Goal: Information Seeking & Learning: Check status

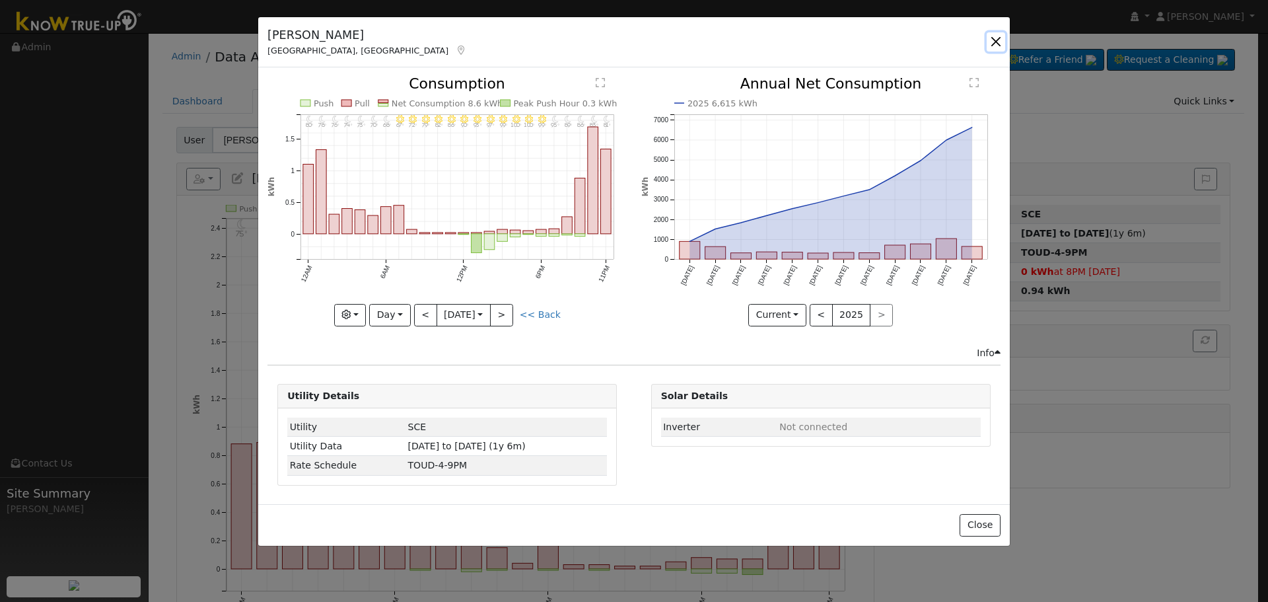
click at [1002, 41] on button "button" at bounding box center [996, 41] width 18 height 18
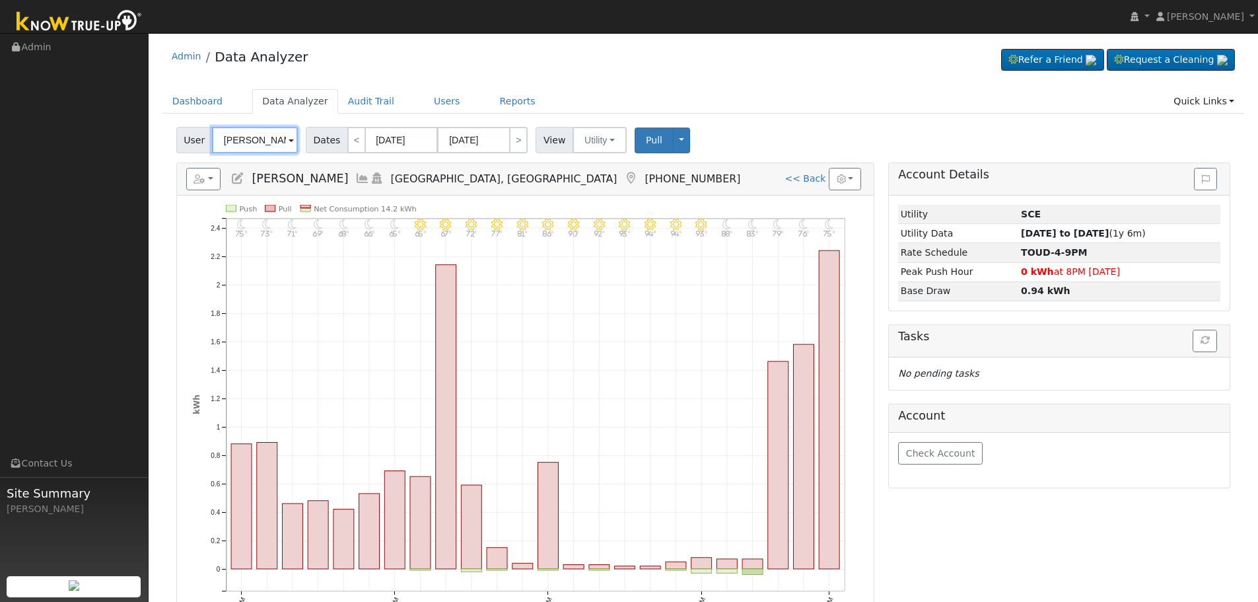
click at [240, 143] on input "[PERSON_NAME]" at bounding box center [255, 140] width 86 height 26
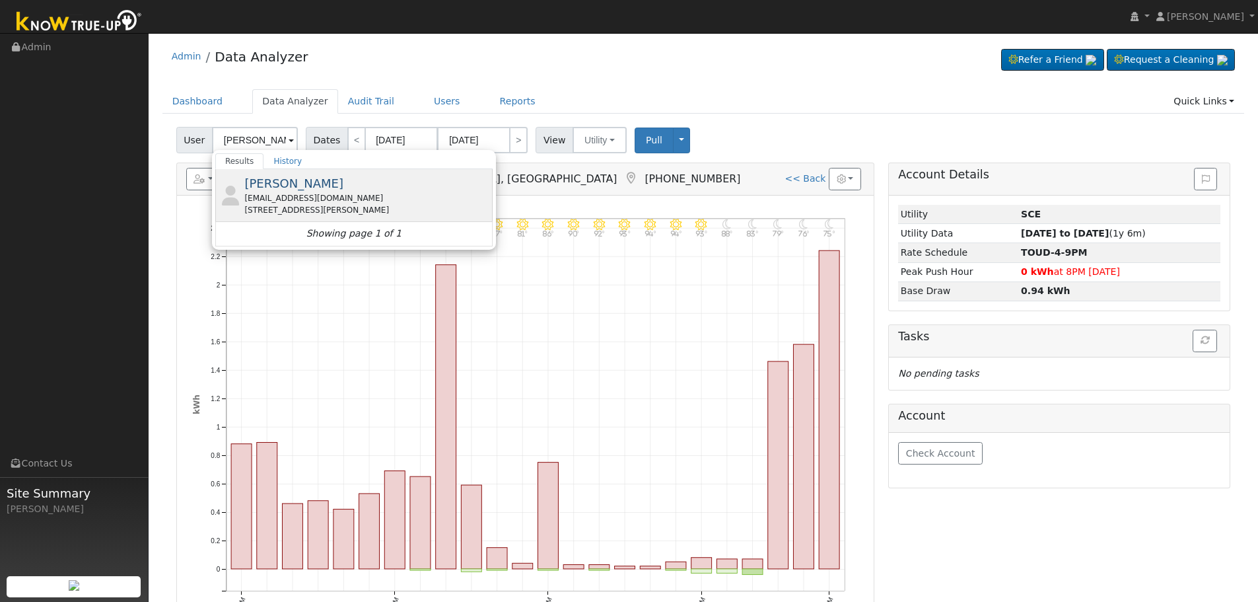
click at [336, 195] on div "[EMAIL_ADDRESS][DOMAIN_NAME]" at bounding box center [366, 198] width 245 height 12
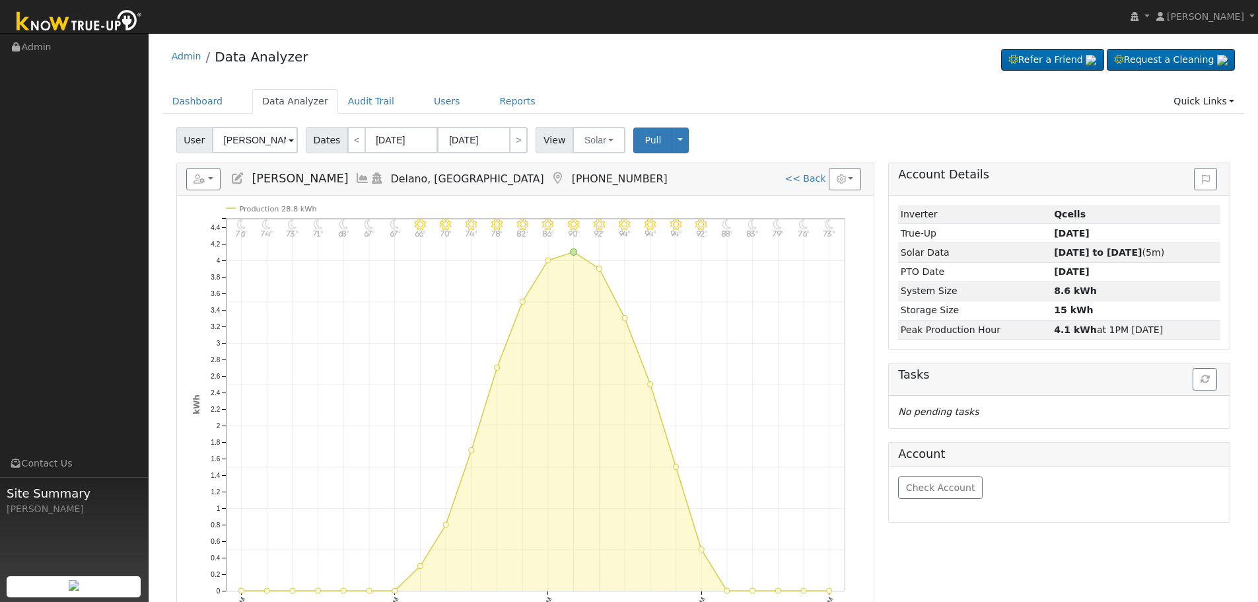
click at [355, 178] on icon at bounding box center [362, 178] width 15 height 12
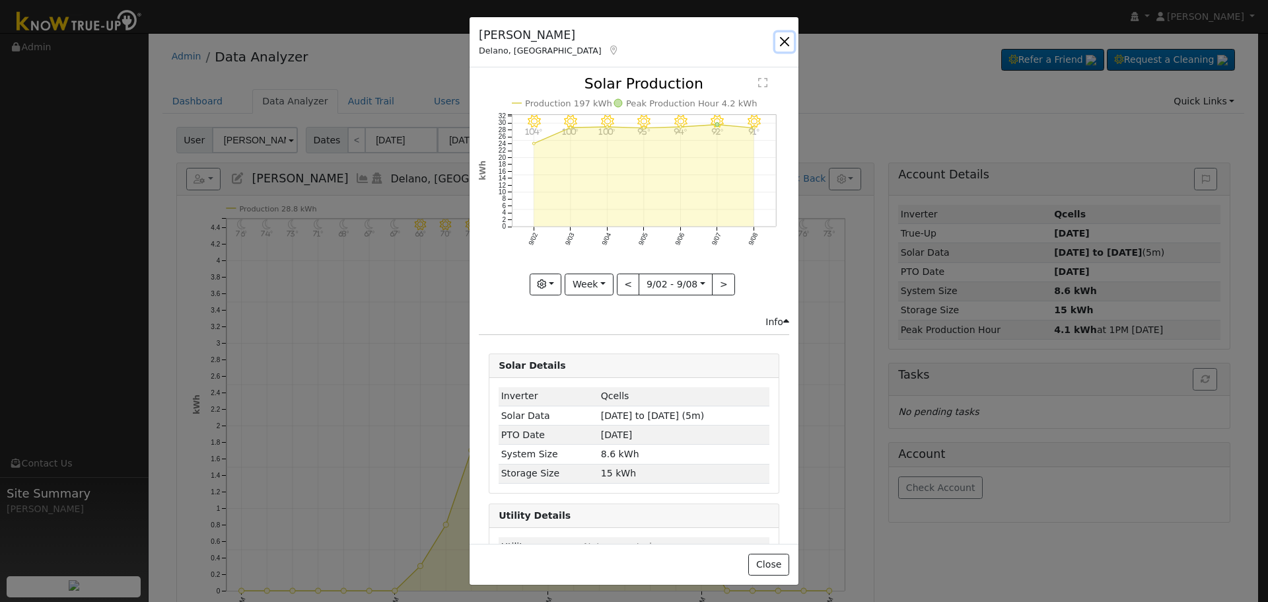
click at [780, 45] on button "button" at bounding box center [784, 41] width 18 height 18
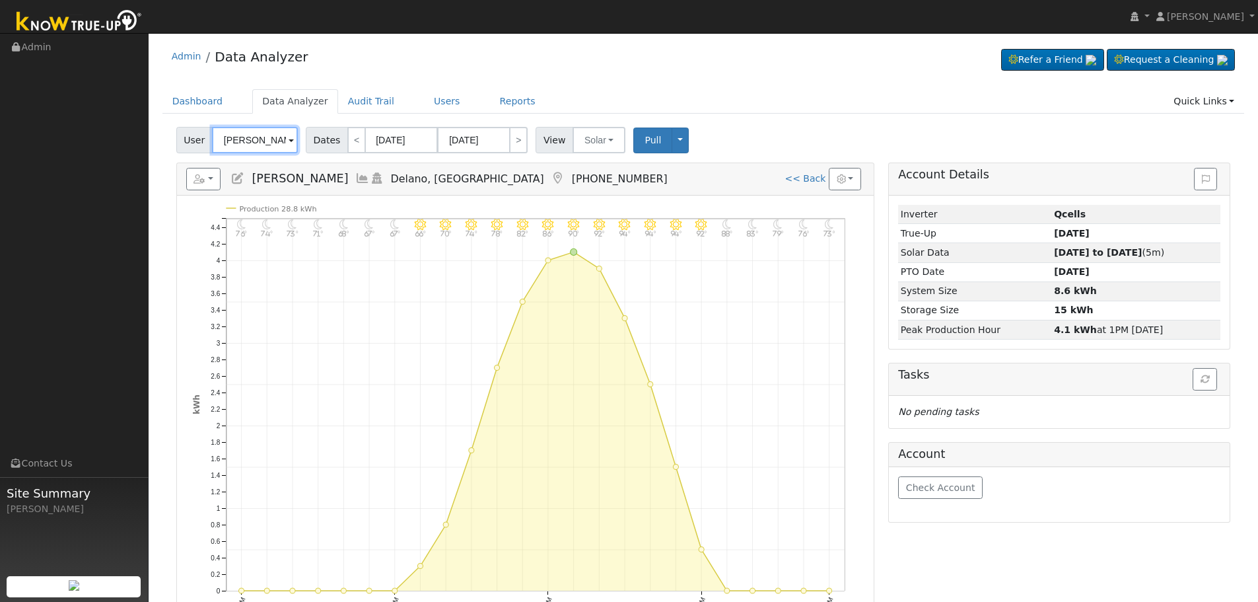
click at [254, 139] on input "[PERSON_NAME]" at bounding box center [255, 140] width 86 height 26
click at [254, 142] on input "[PERSON_NAME]" at bounding box center [255, 140] width 86 height 26
click at [267, 139] on input "[PERSON_NAME]" at bounding box center [255, 140] width 86 height 26
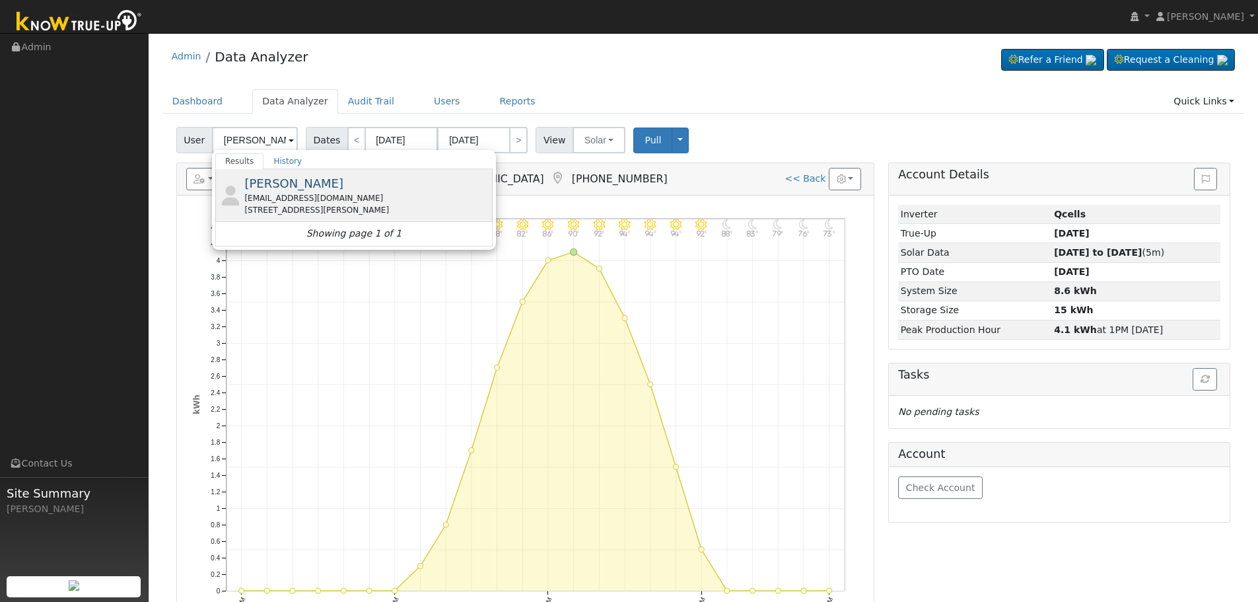
click at [347, 190] on div "[PERSON_NAME] [EMAIL_ADDRESS][DOMAIN_NAME] [STREET_ADDRESS][PERSON_NAME]" at bounding box center [366, 195] width 245 height 42
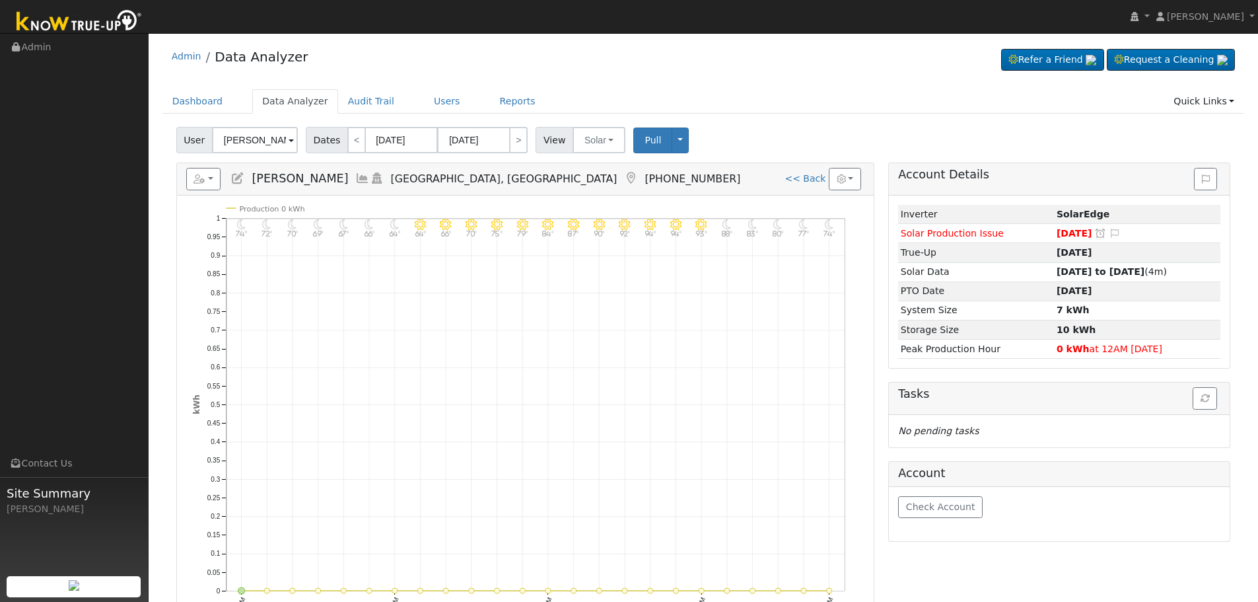
click at [355, 178] on icon at bounding box center [362, 178] width 15 height 12
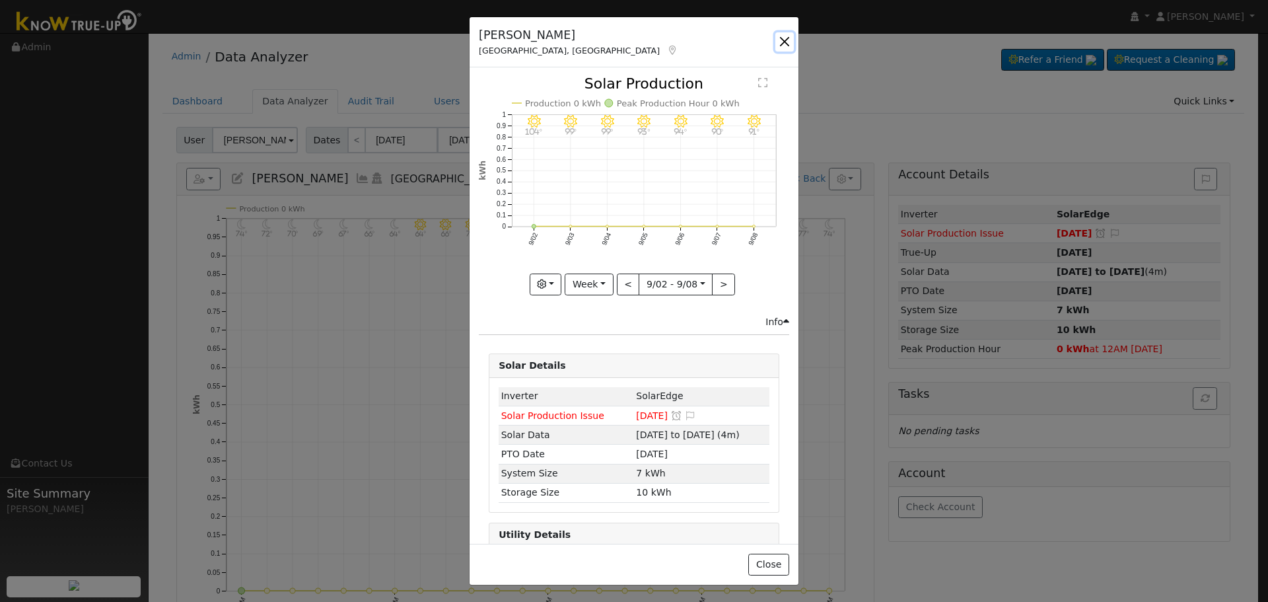
click at [788, 40] on button "button" at bounding box center [784, 41] width 18 height 18
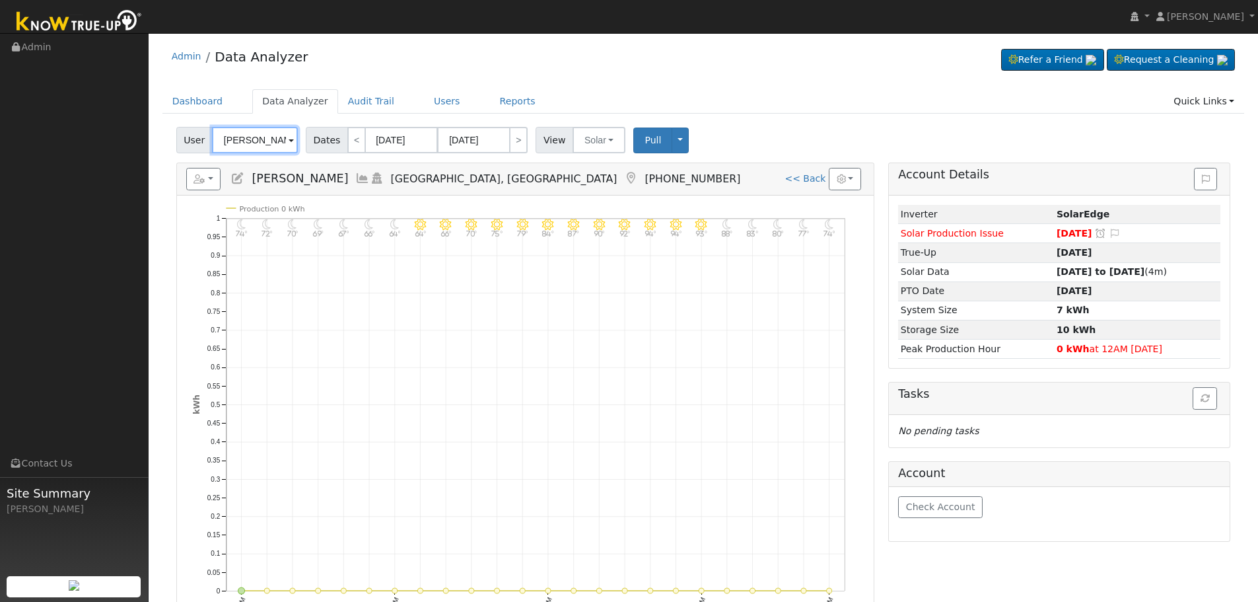
click at [252, 139] on input "[PERSON_NAME]" at bounding box center [255, 140] width 86 height 26
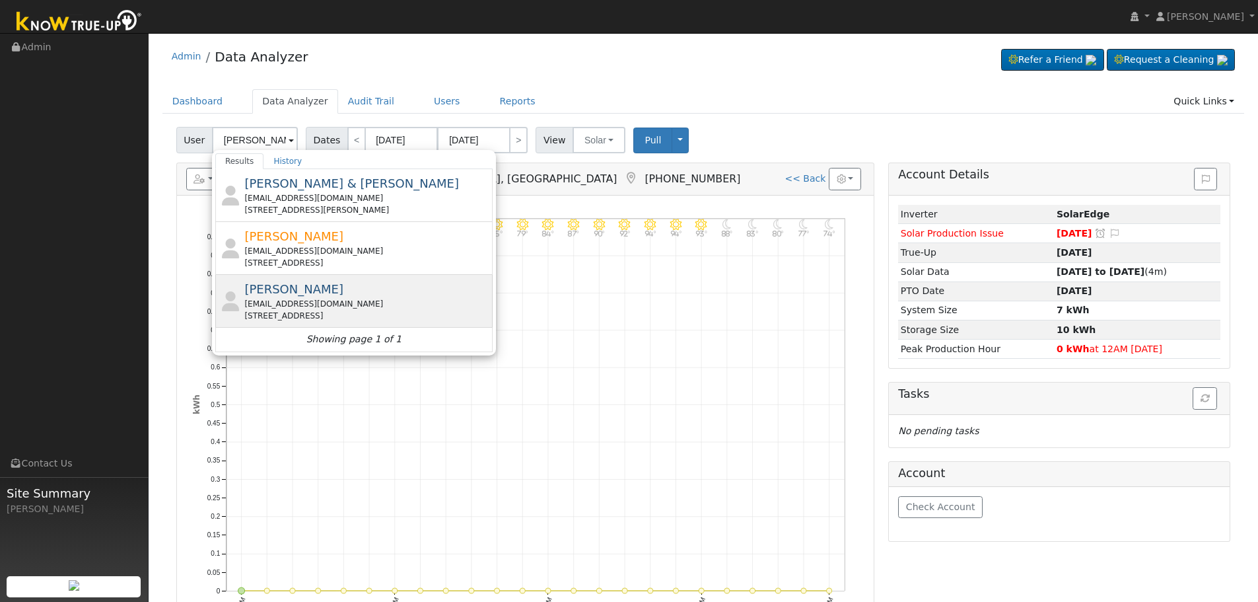
click at [309, 289] on div "[PERSON_NAME] [EMAIL_ADDRESS][DOMAIN_NAME] [STREET_ADDRESS]" at bounding box center [366, 301] width 245 height 42
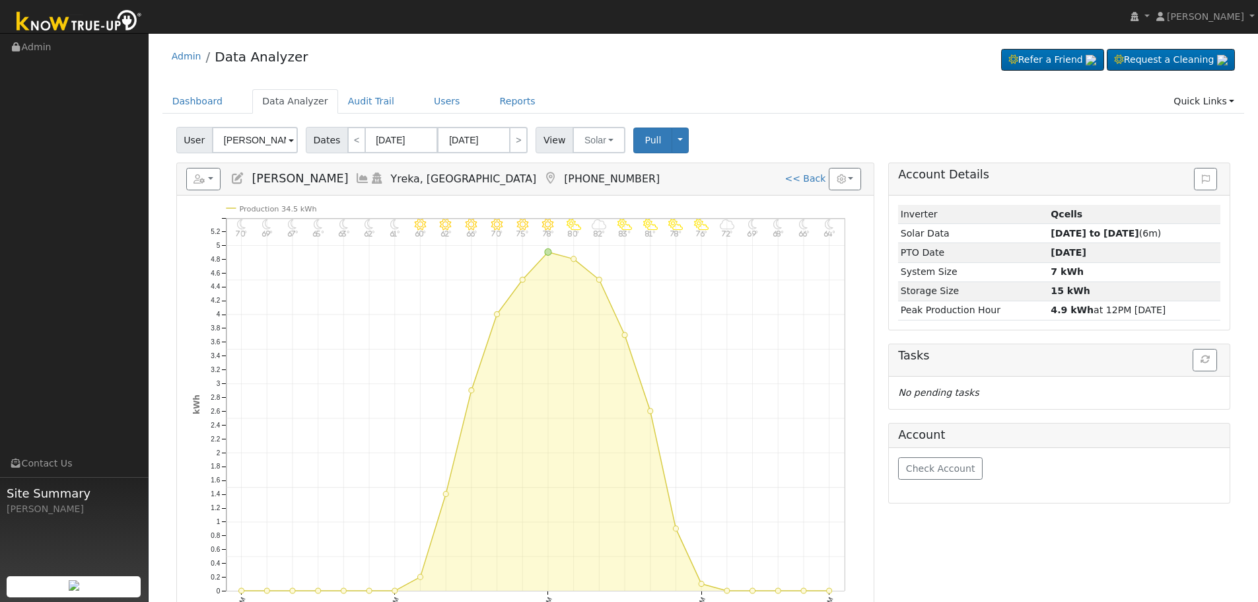
click at [355, 180] on icon at bounding box center [362, 178] width 15 height 12
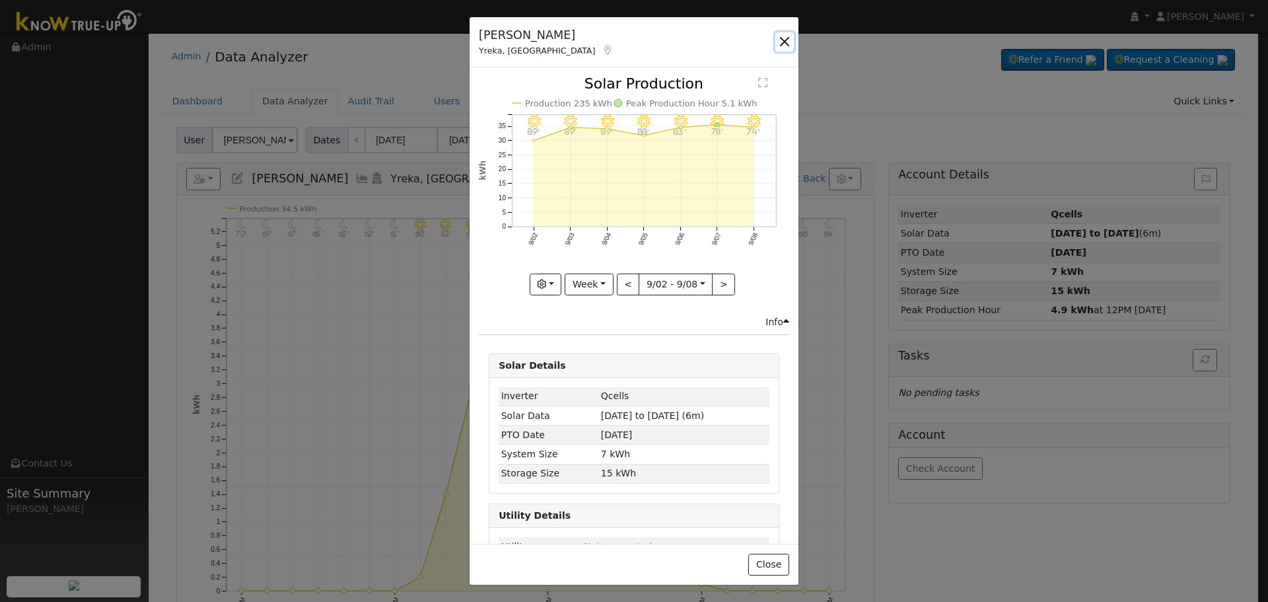
click at [786, 39] on button "button" at bounding box center [784, 41] width 18 height 18
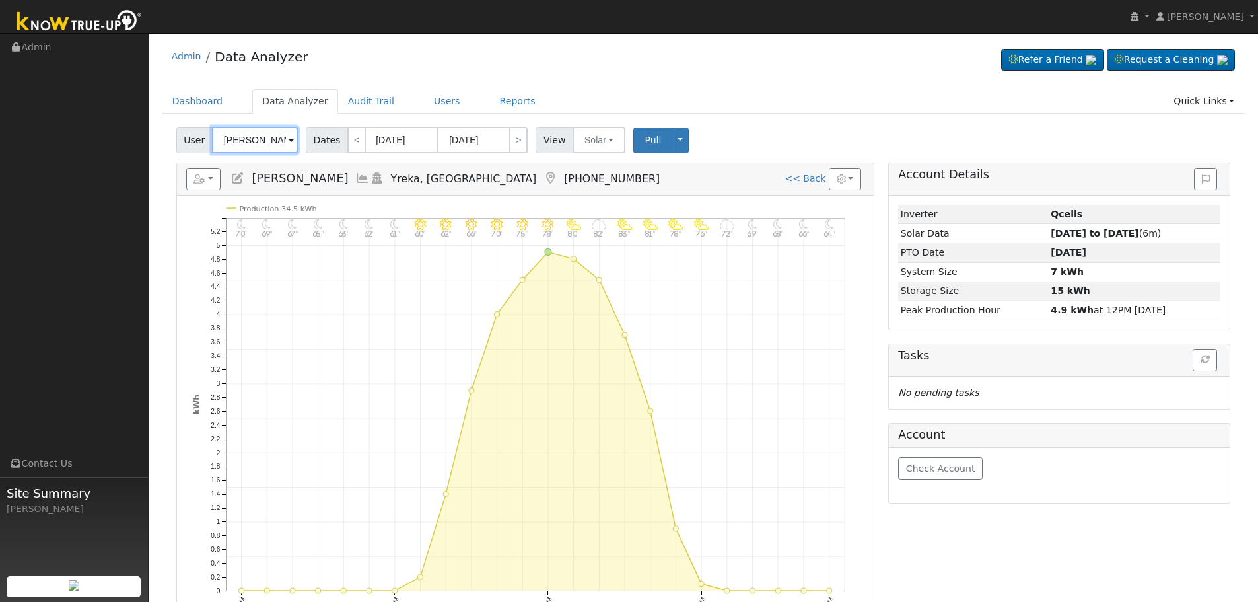
click at [236, 135] on input "[PERSON_NAME]" at bounding box center [255, 140] width 86 height 26
click at [234, 141] on input "[PERSON_NAME]" at bounding box center [255, 140] width 86 height 26
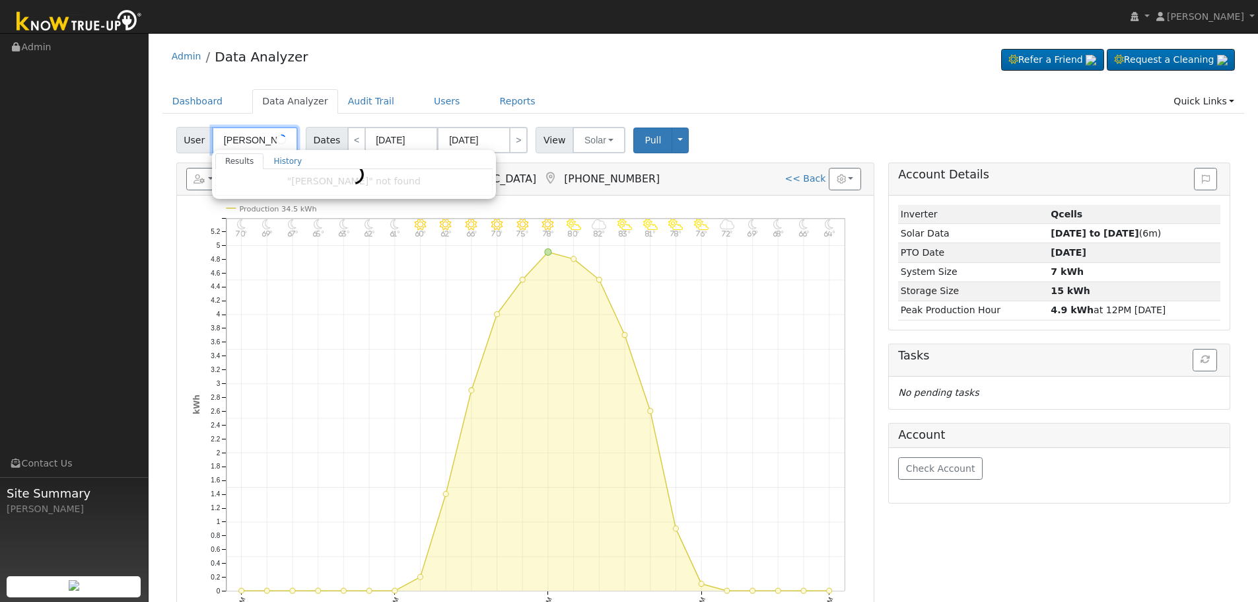
click at [232, 139] on input "[PERSON_NAME]" at bounding box center [255, 140] width 86 height 26
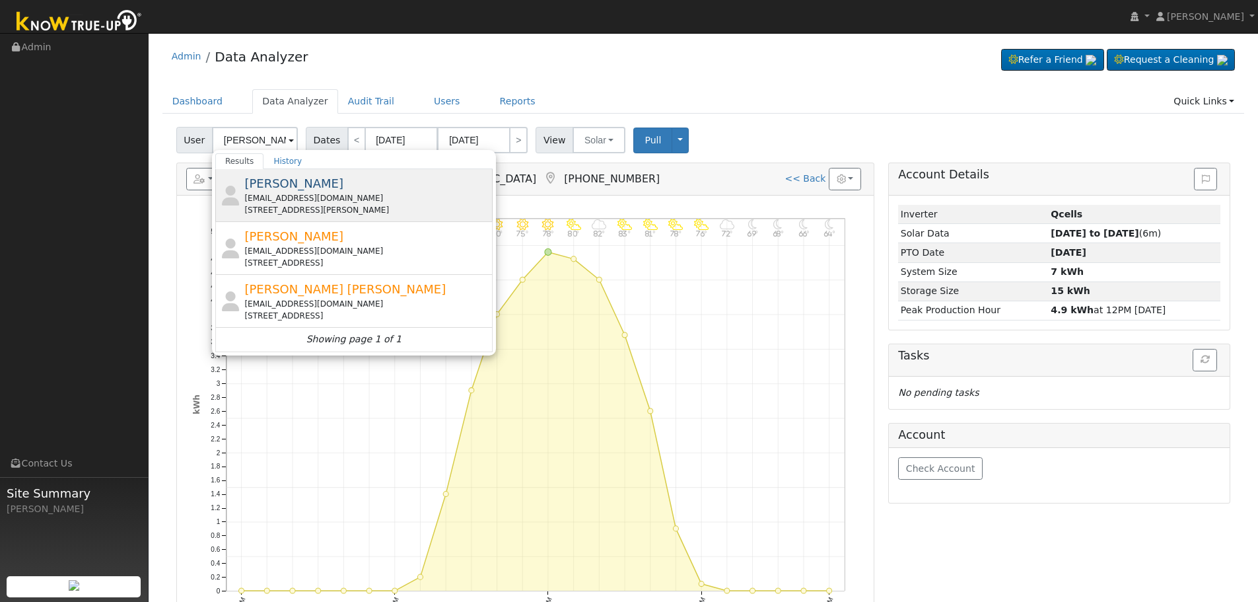
click at [311, 194] on div "[EMAIL_ADDRESS][DOMAIN_NAME]" at bounding box center [366, 198] width 245 height 12
type input "[PERSON_NAME]"
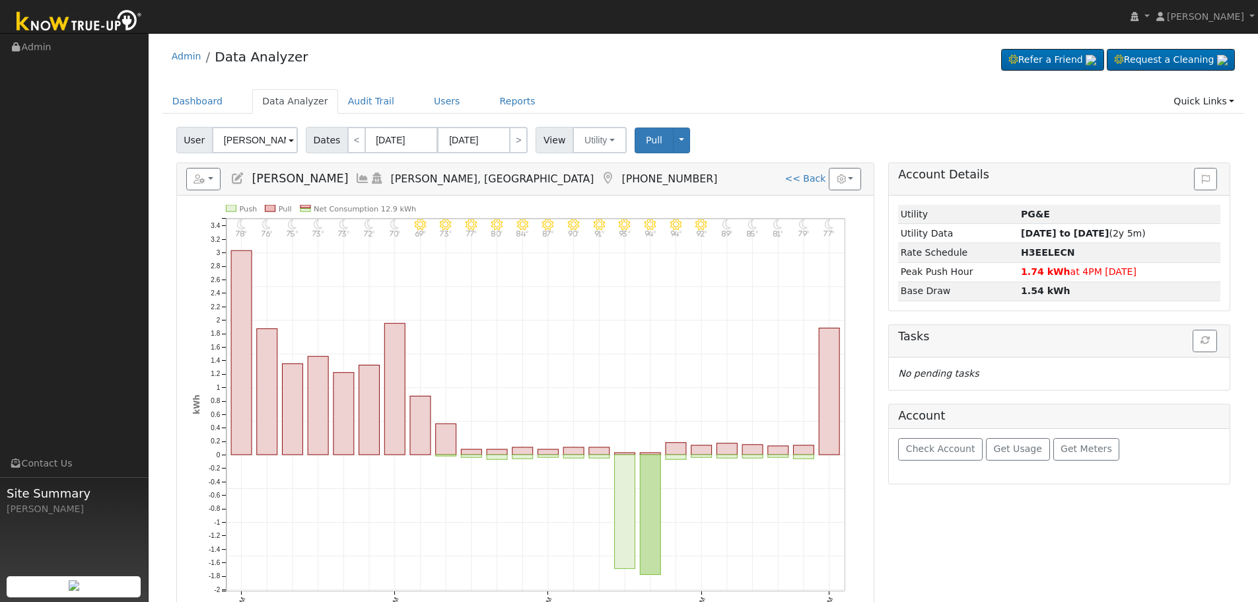
click at [355, 174] on icon at bounding box center [362, 178] width 15 height 12
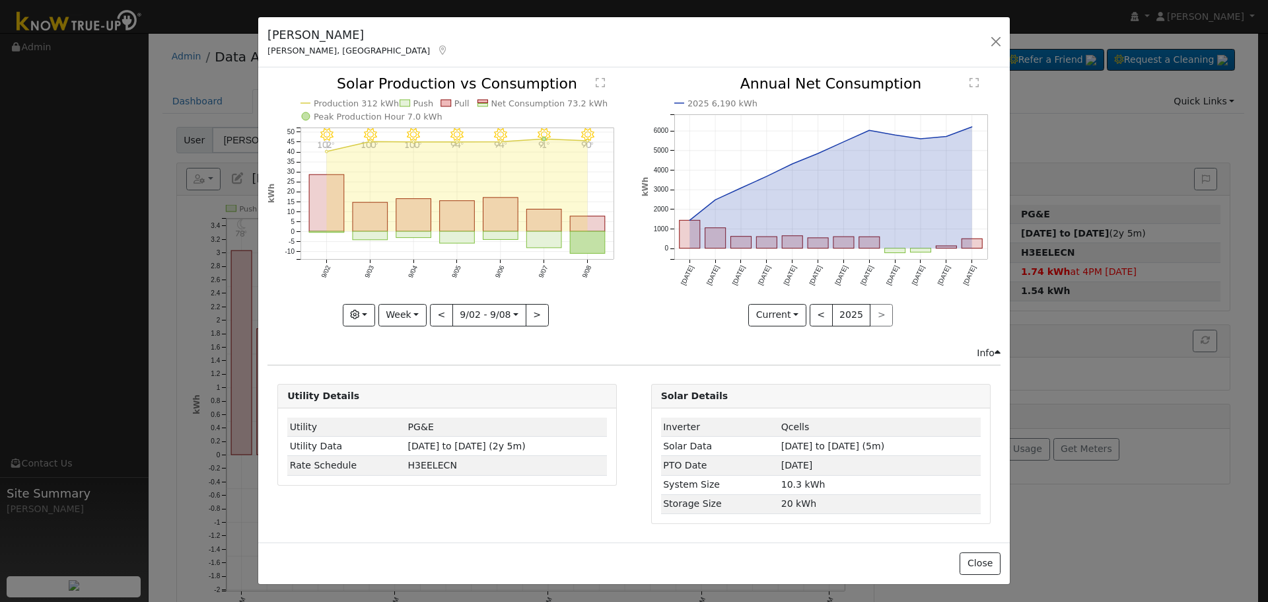
click at [602, 223] on rect "onclick=""" at bounding box center [588, 224] width 35 height 15
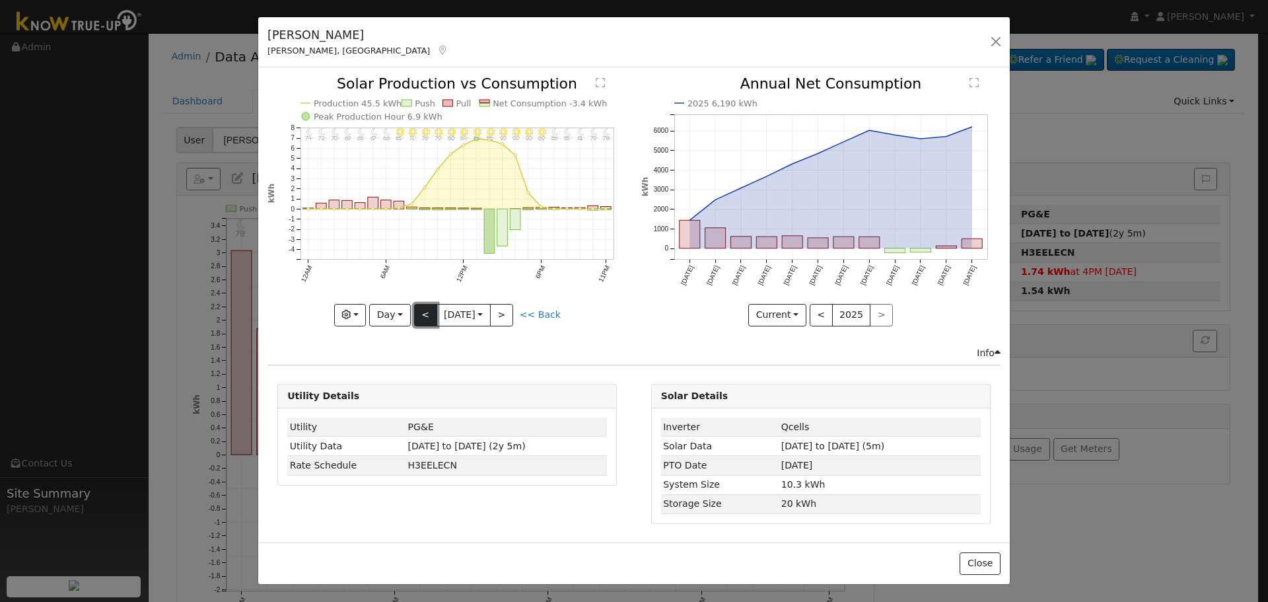
click at [417, 319] on button "<" at bounding box center [425, 315] width 23 height 22
click at [547, 313] on link "<< Back" at bounding box center [540, 314] width 41 height 11
type input "[DATE]"
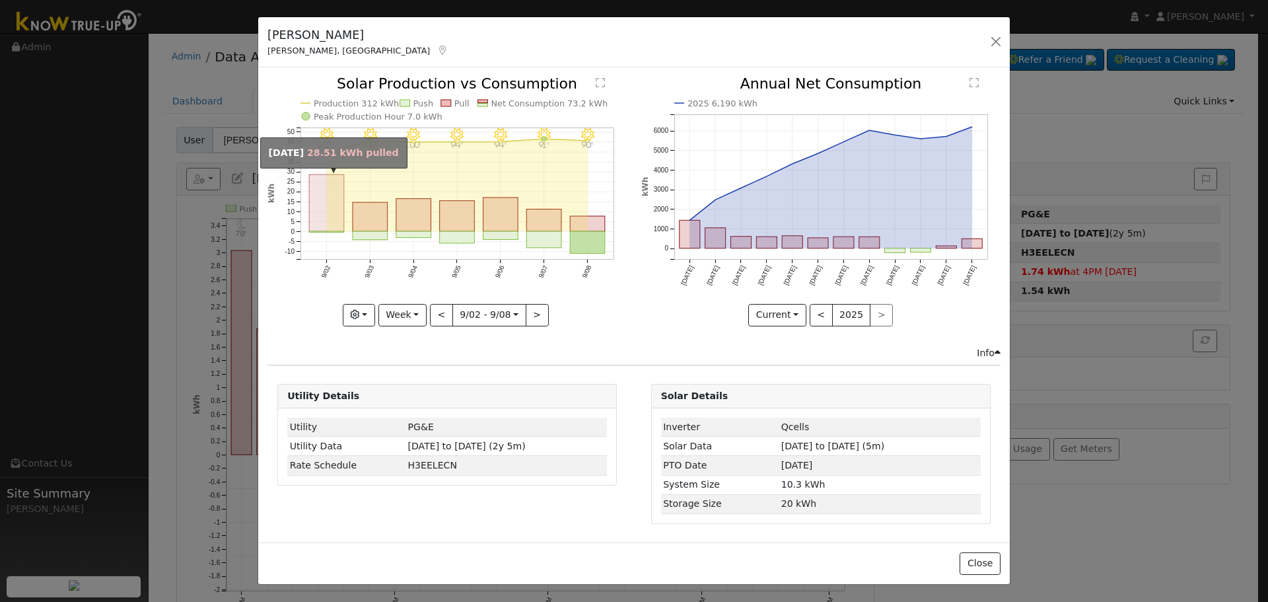
click at [333, 208] on rect "onclick=""" at bounding box center [326, 203] width 35 height 57
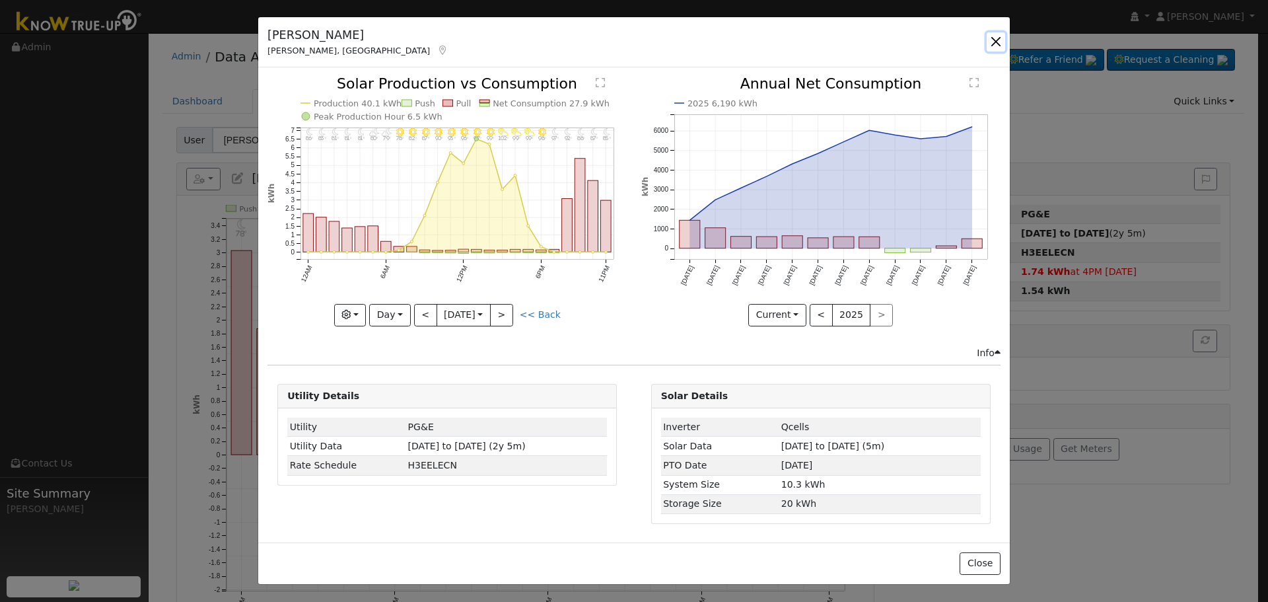
drag, startPoint x: 989, startPoint y: 48, endPoint x: 941, endPoint y: 48, distance: 48.2
click at [989, 48] on button "button" at bounding box center [996, 41] width 18 height 18
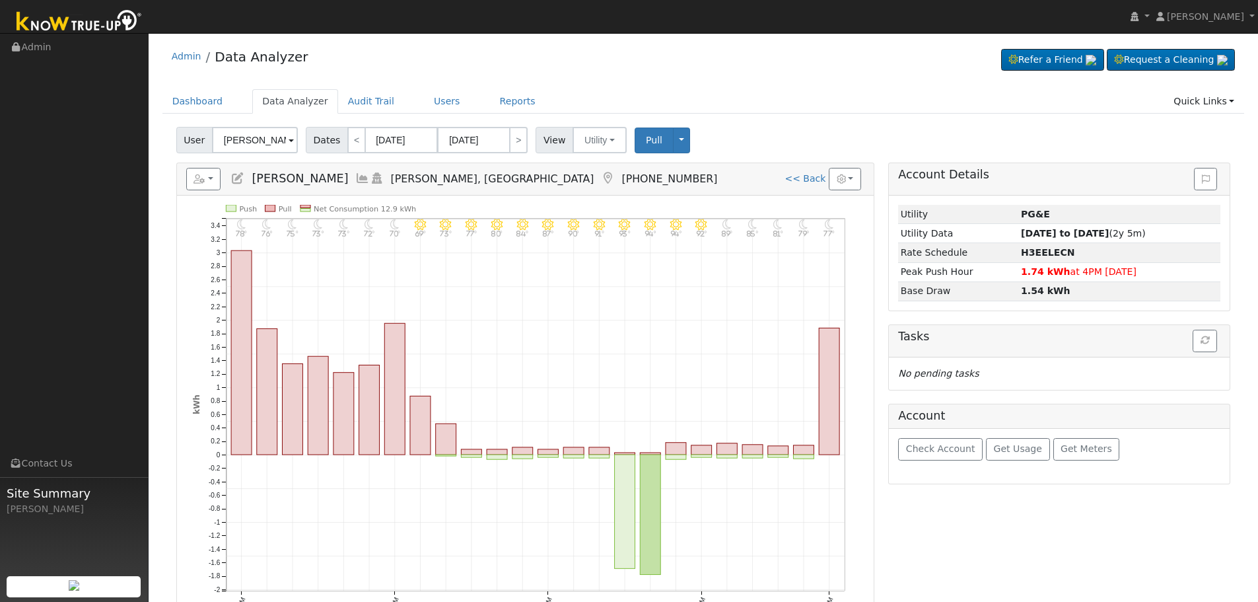
click at [355, 172] on icon at bounding box center [362, 178] width 15 height 12
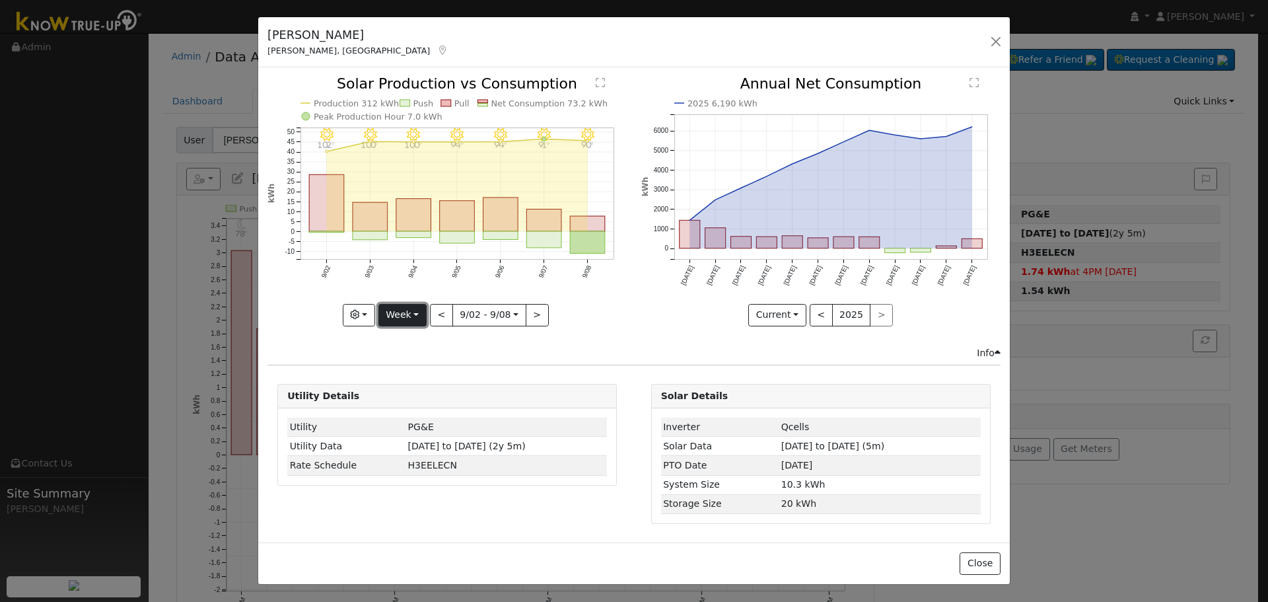
click at [421, 308] on button "Week" at bounding box center [402, 315] width 48 height 22
click at [420, 370] on link "Month" at bounding box center [425, 379] width 92 height 18
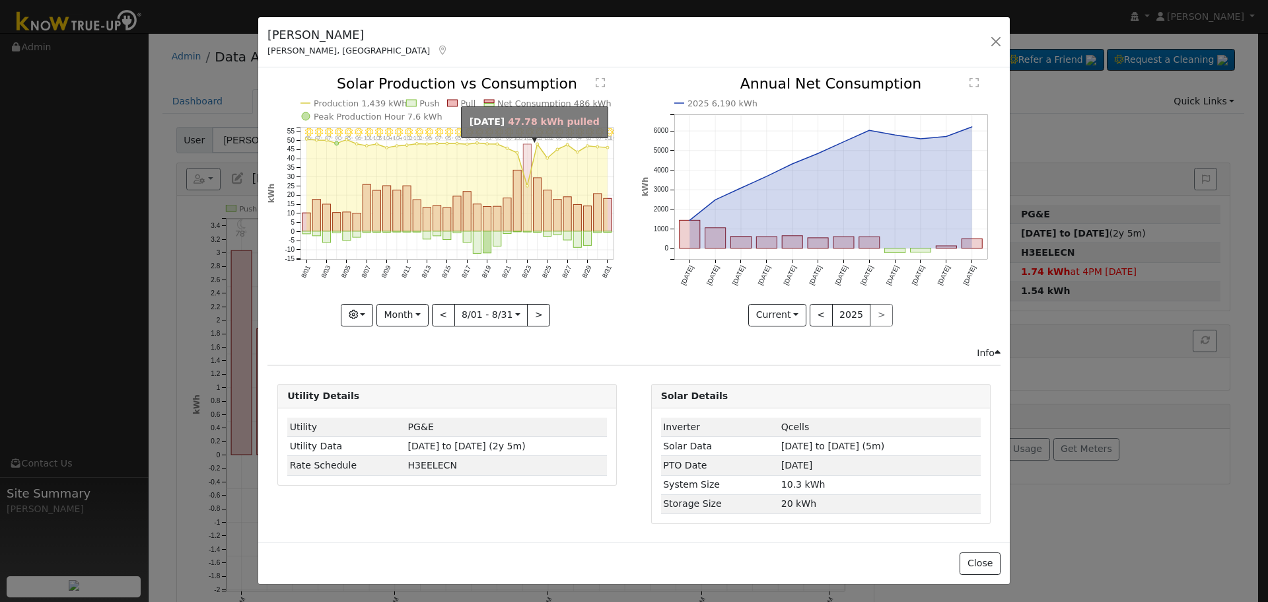
click at [528, 207] on rect "onclick=""" at bounding box center [528, 187] width 8 height 87
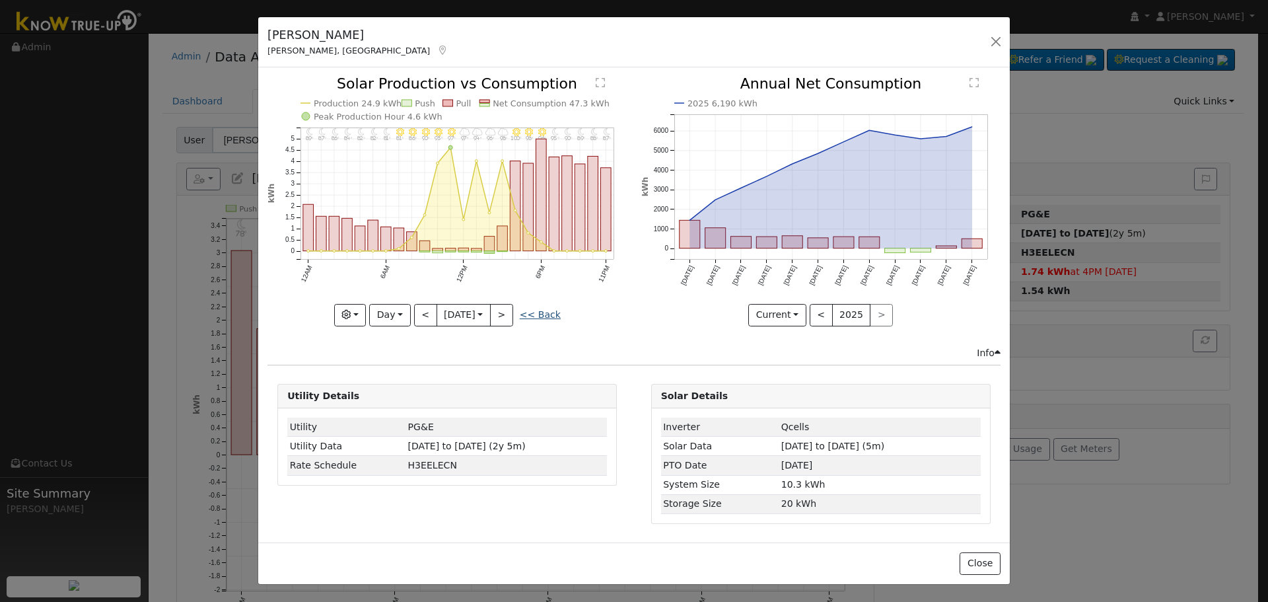
click at [531, 316] on link "<< Back" at bounding box center [540, 314] width 41 height 11
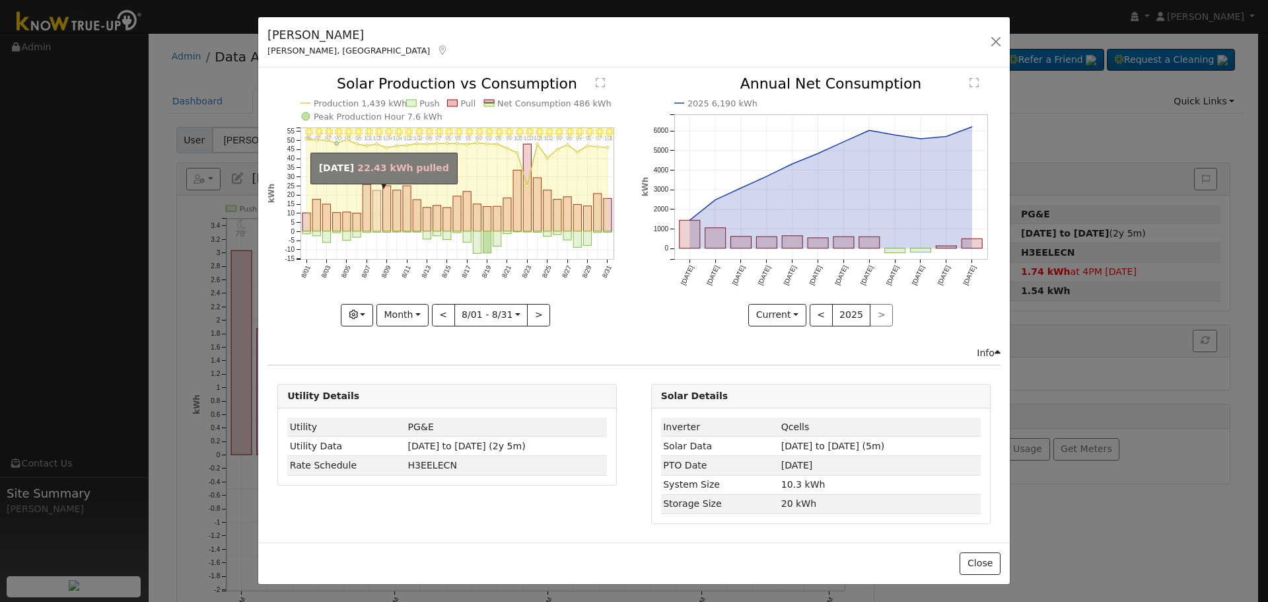
click at [373, 215] on rect "onclick=""" at bounding box center [377, 210] width 8 height 41
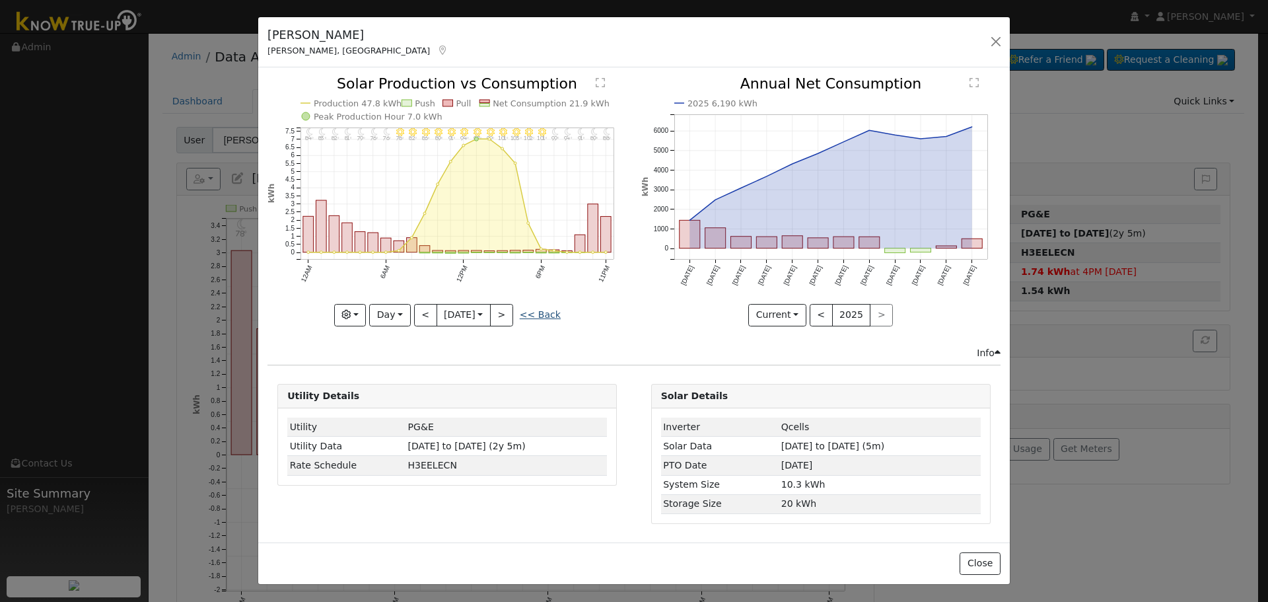
click at [528, 311] on link "<< Back" at bounding box center [540, 314] width 41 height 11
type input "[DATE]"
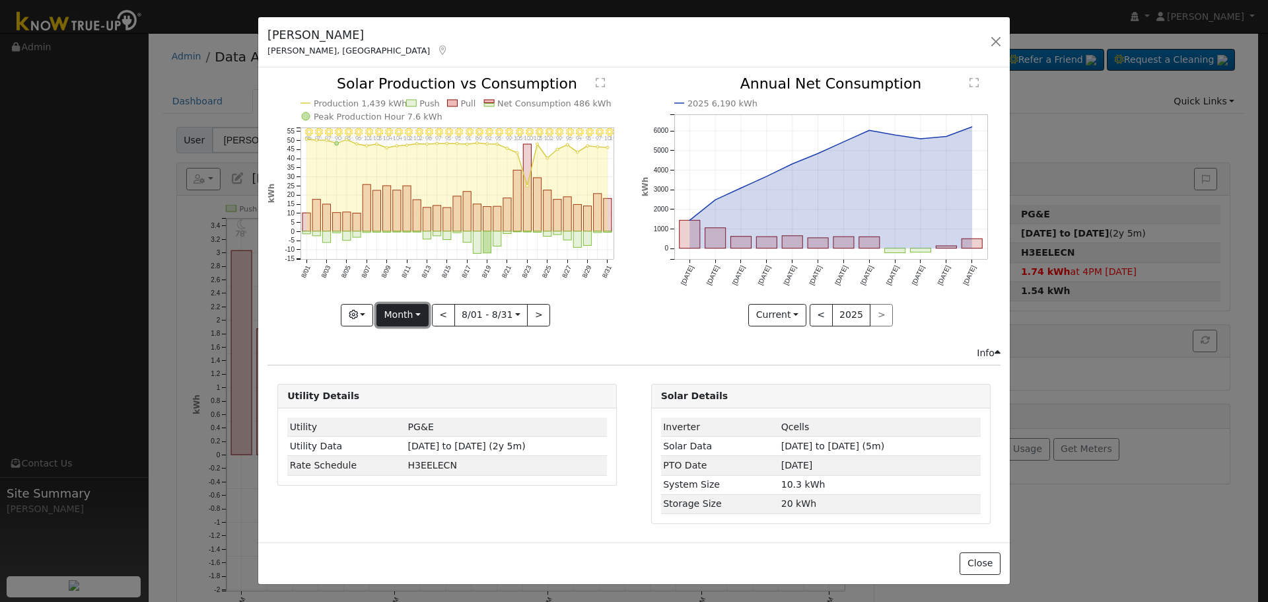
click at [419, 314] on button "Month" at bounding box center [402, 315] width 52 height 22
click at [433, 417] on link "Custom" at bounding box center [423, 416] width 92 height 18
click at [378, 313] on button "Custom" at bounding box center [373, 315] width 59 height 22
click at [392, 396] on link "Year" at bounding box center [391, 397] width 92 height 18
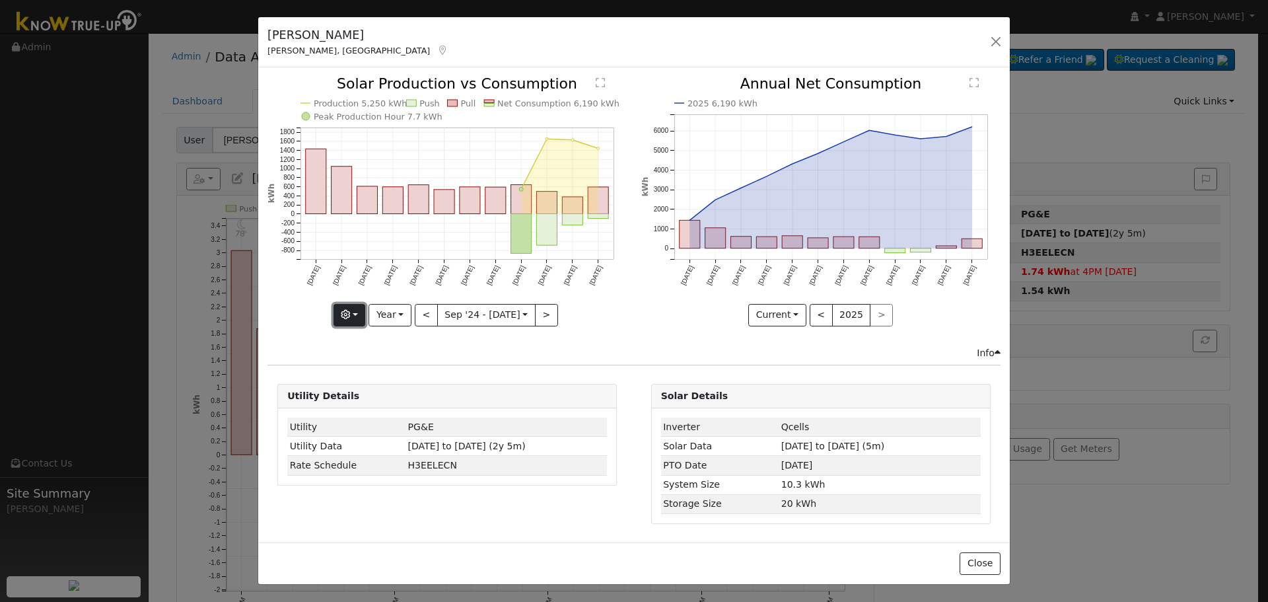
click at [364, 320] on button "button" at bounding box center [349, 315] width 32 height 22
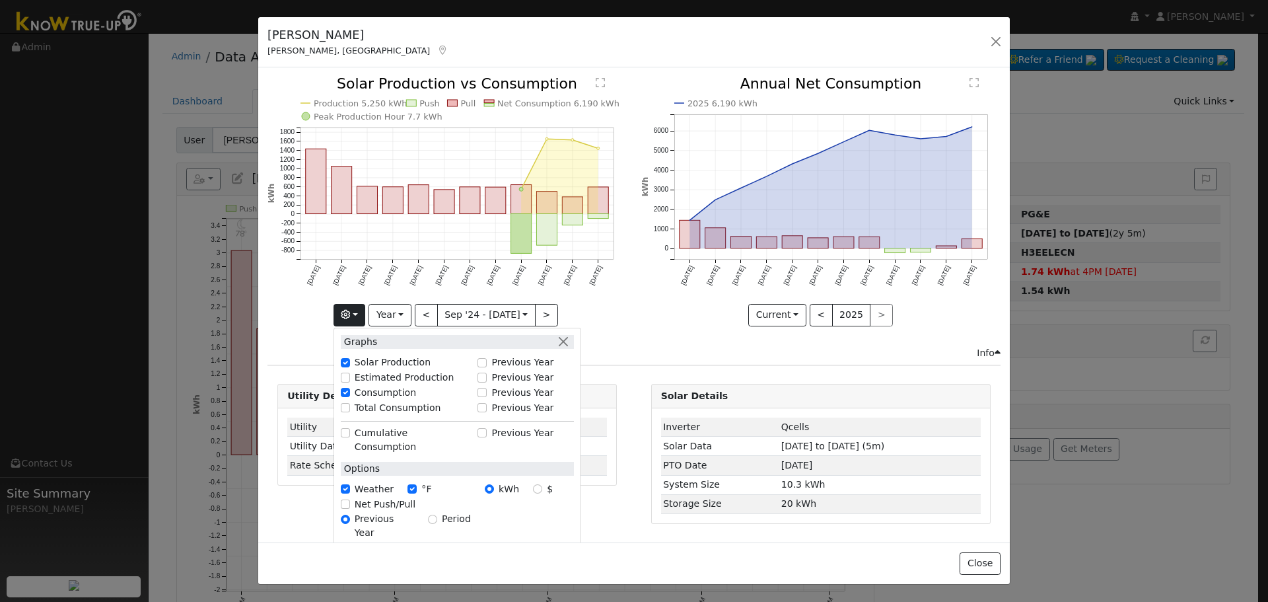
click at [405, 409] on label "Total Consumption" at bounding box center [398, 408] width 87 height 14
click at [350, 409] on input "Total Consumption" at bounding box center [345, 407] width 9 height 9
checkbox input "true"
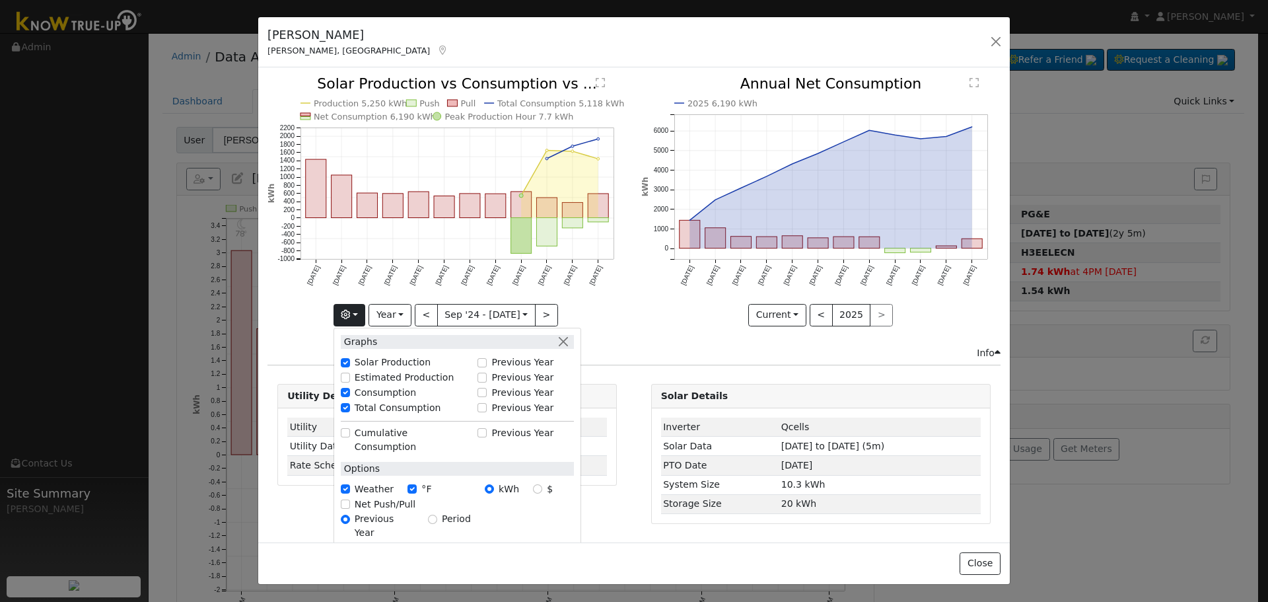
click at [642, 320] on div "Current Compare Previous Current Year < 2025 >" at bounding box center [820, 315] width 359 height 22
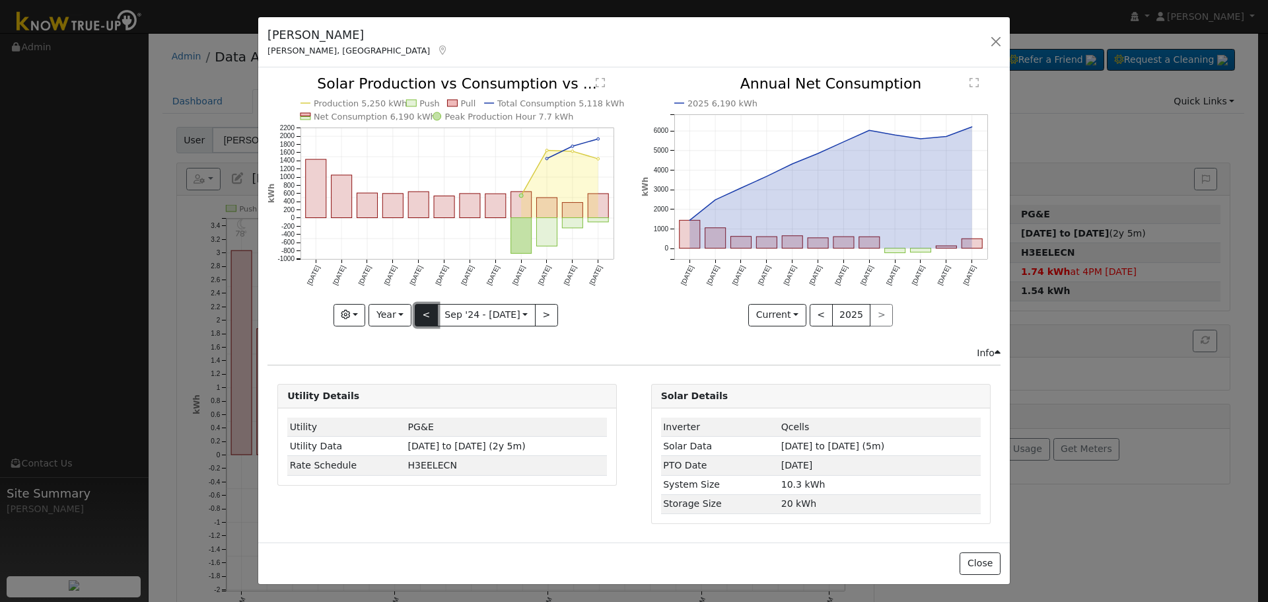
click at [421, 315] on button "<" at bounding box center [426, 315] width 23 height 22
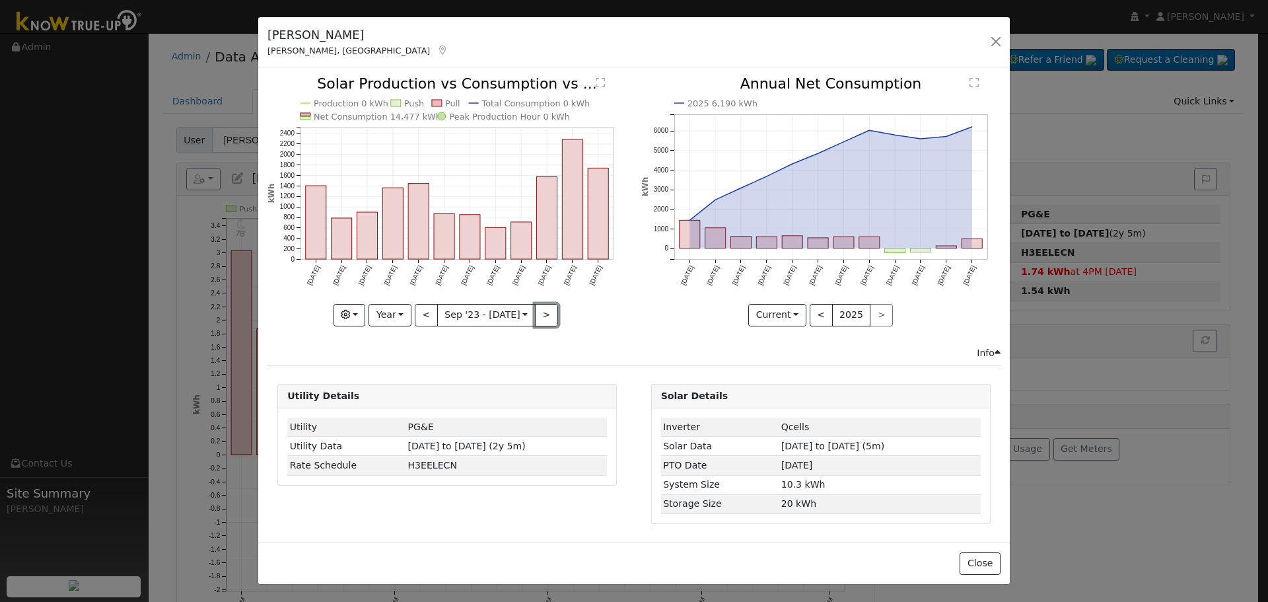
click at [545, 310] on button ">" at bounding box center [546, 315] width 23 height 22
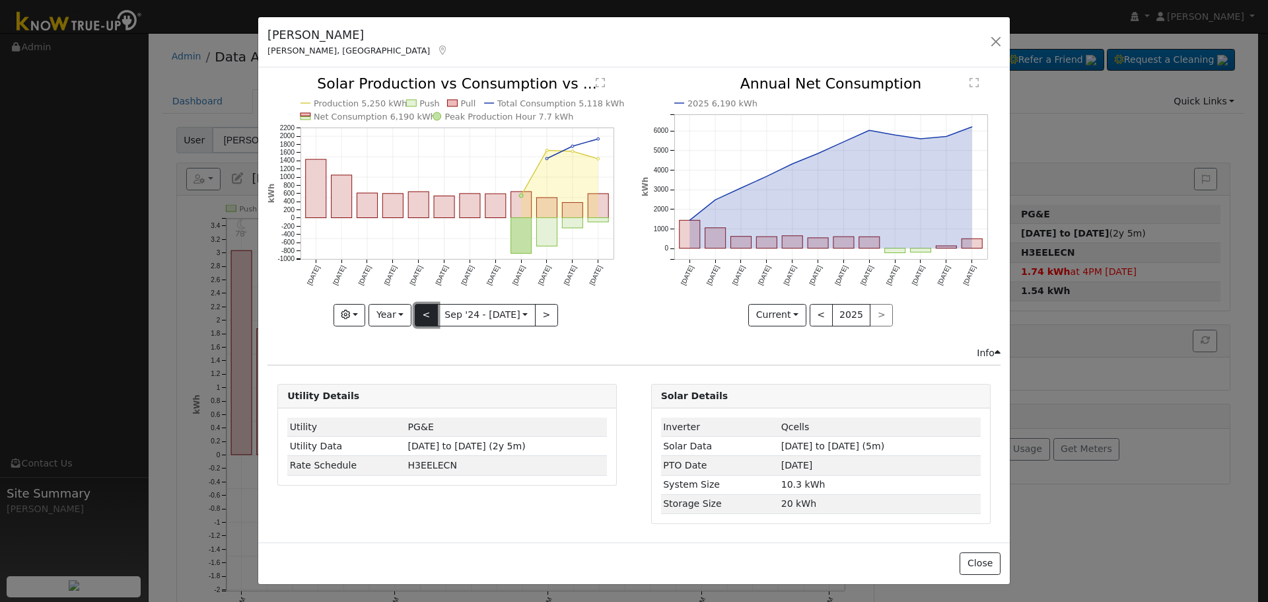
click at [431, 314] on button "<" at bounding box center [426, 315] width 23 height 22
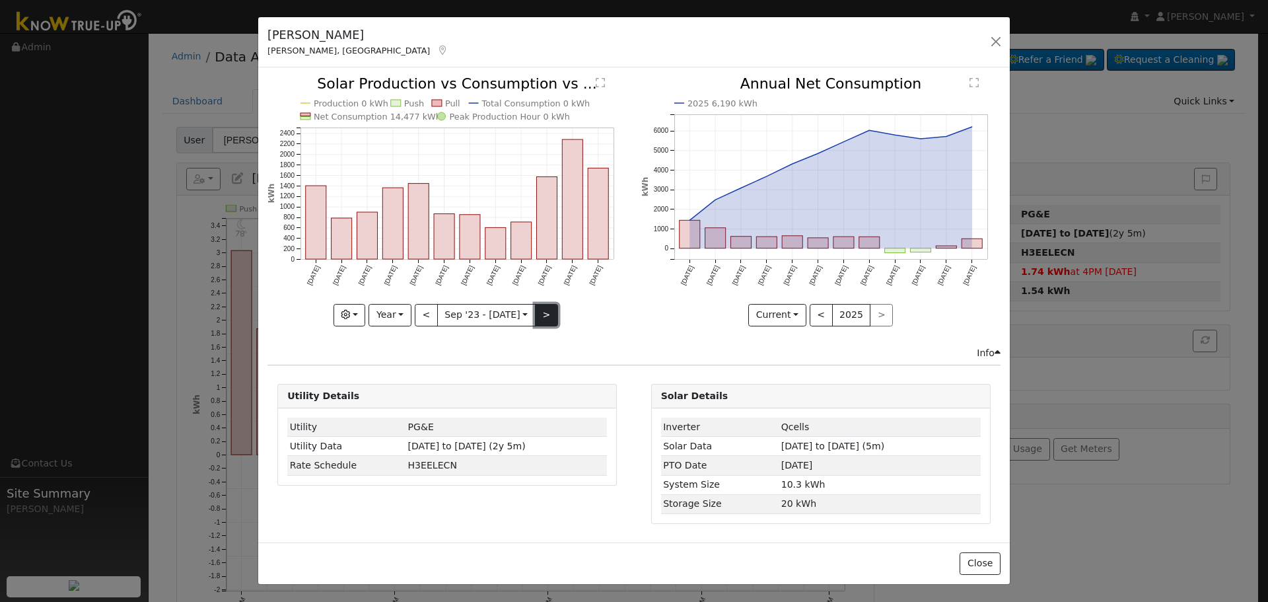
click at [543, 320] on button ">" at bounding box center [546, 315] width 23 height 22
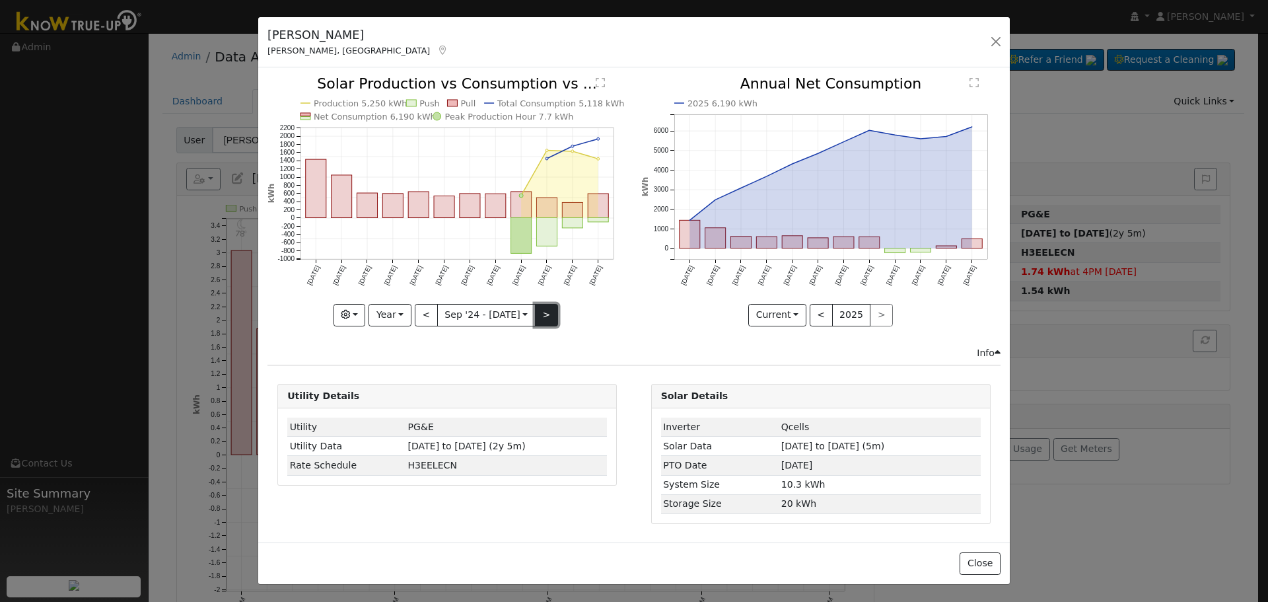
click at [540, 319] on button ">" at bounding box center [546, 315] width 23 height 22
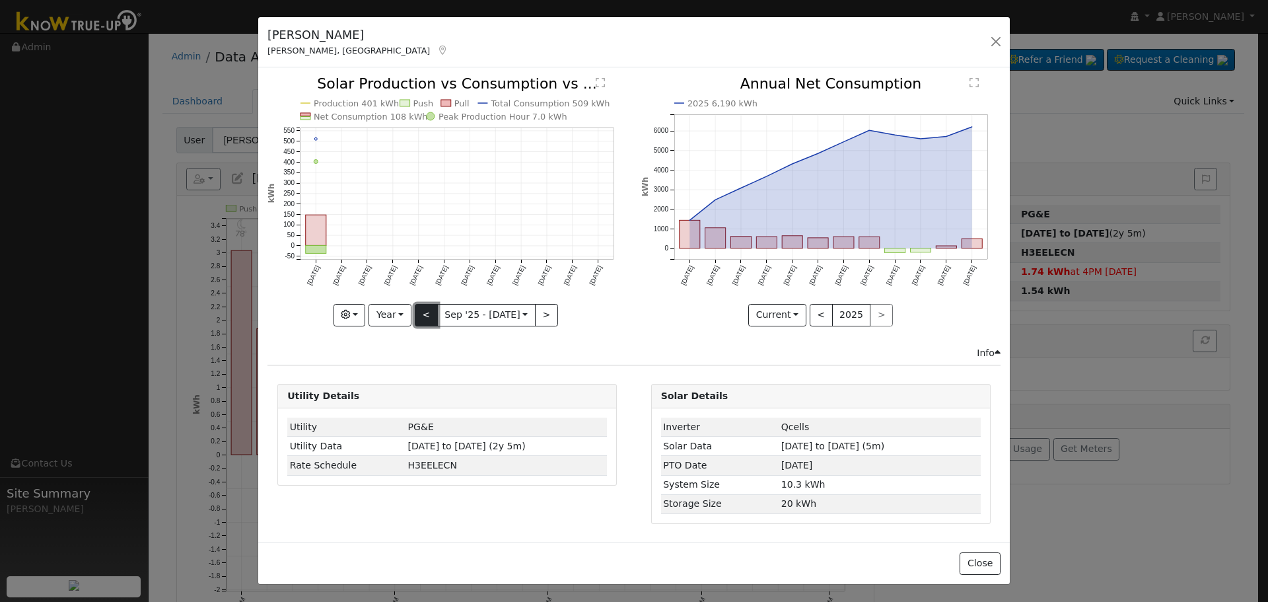
click at [432, 308] on button "<" at bounding box center [426, 315] width 23 height 22
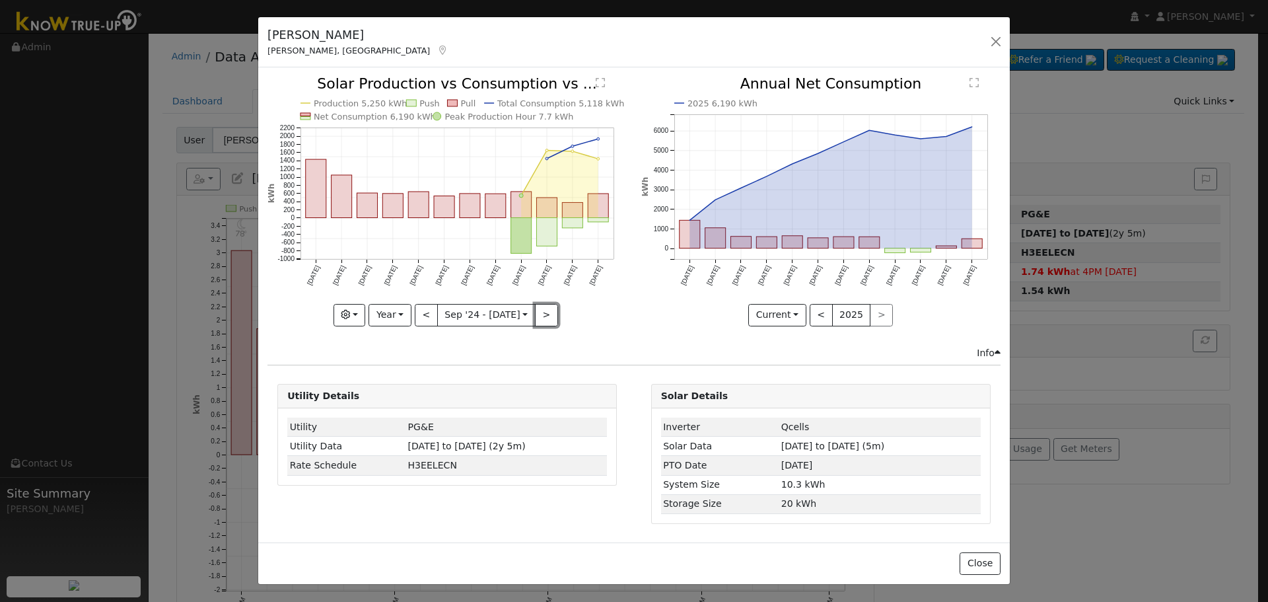
click at [548, 311] on button ">" at bounding box center [546, 315] width 23 height 22
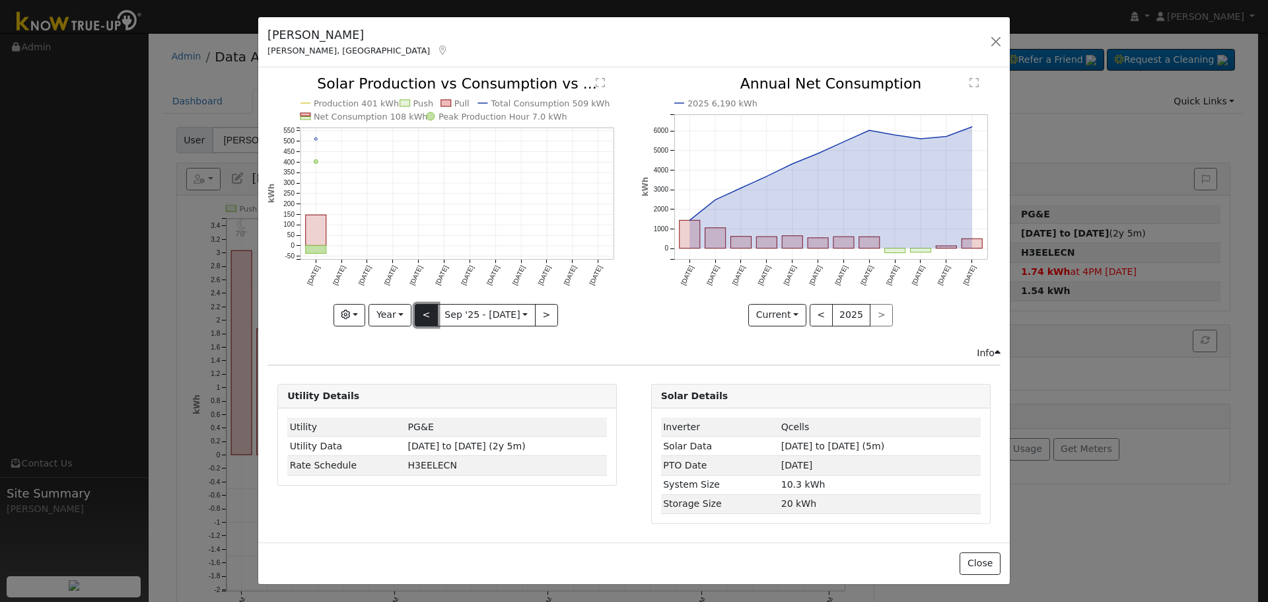
click at [421, 320] on button "<" at bounding box center [426, 315] width 23 height 22
type input "[DATE]"
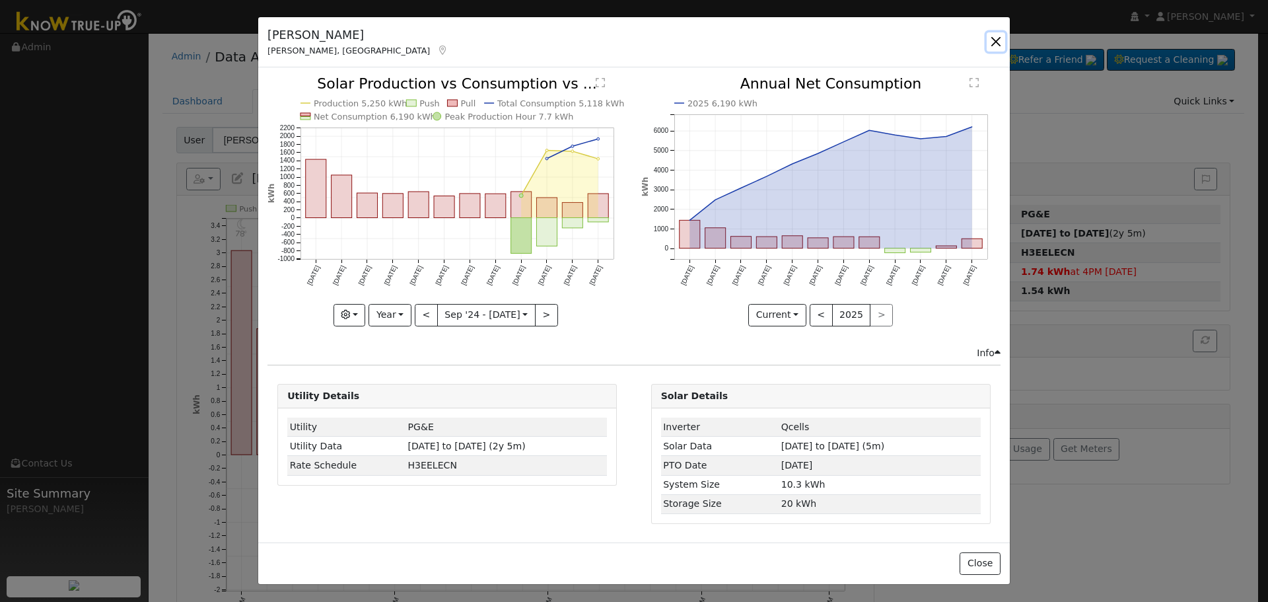
click at [996, 47] on button "button" at bounding box center [996, 41] width 18 height 18
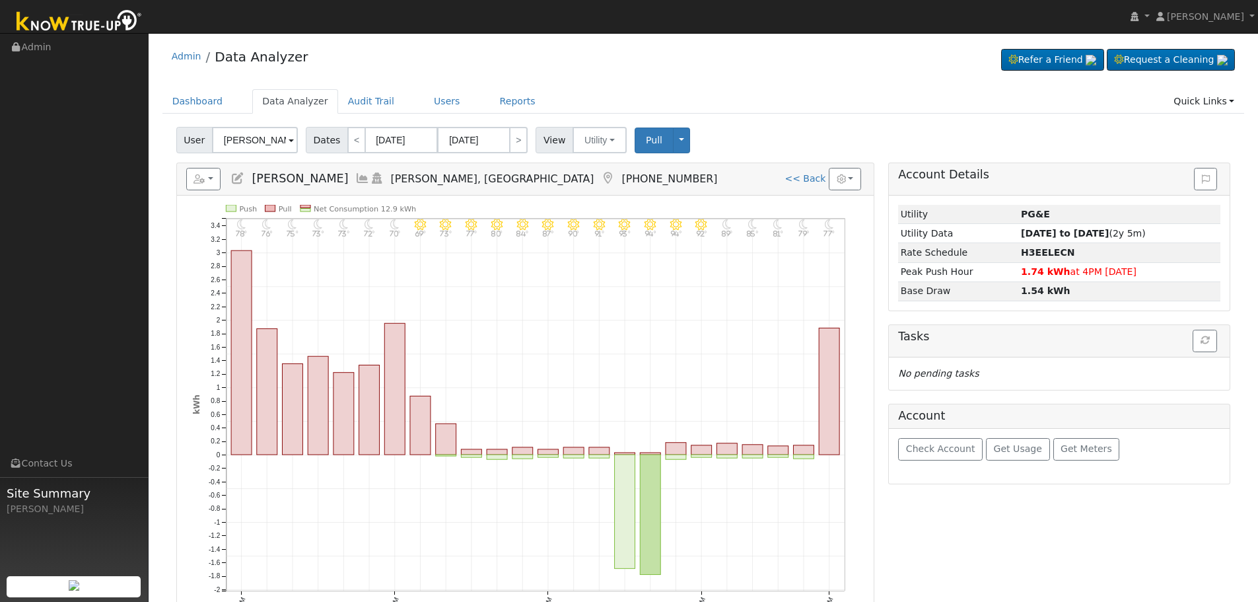
click at [355, 180] on icon at bounding box center [362, 178] width 15 height 12
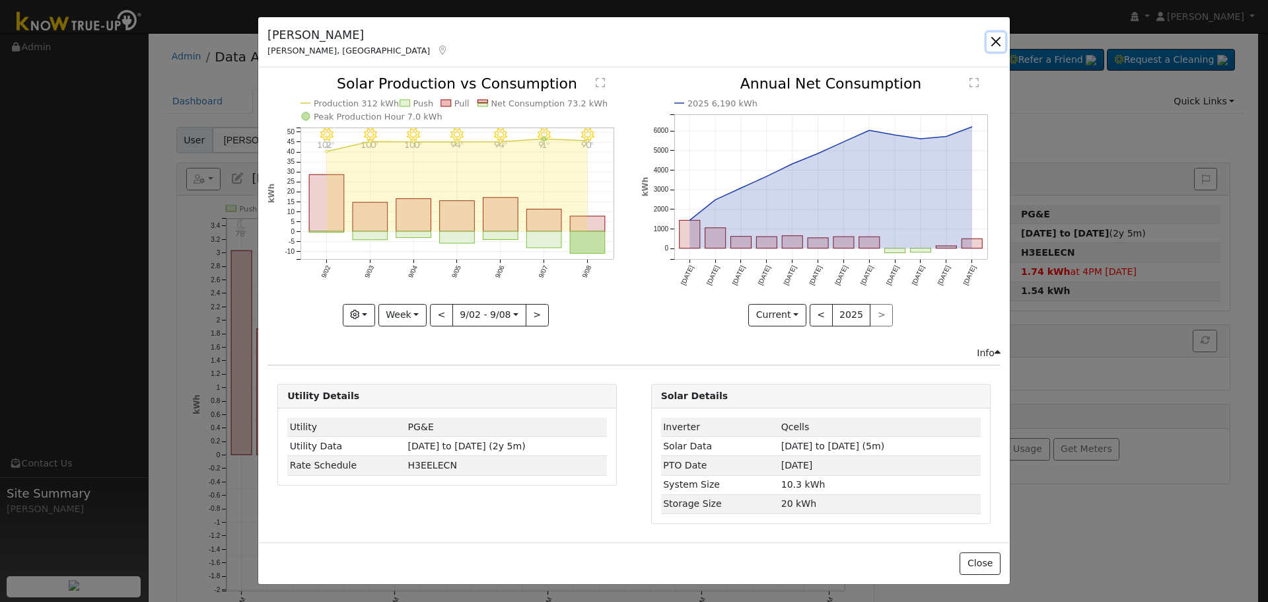
click at [998, 47] on button "button" at bounding box center [996, 41] width 18 height 18
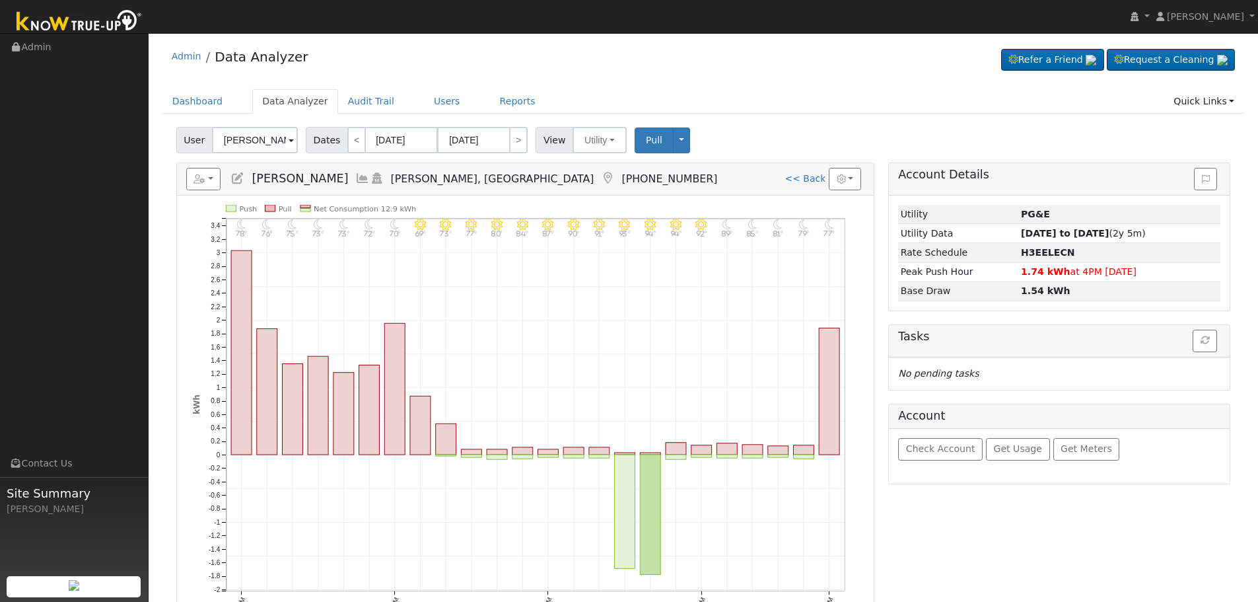
click at [355, 180] on icon at bounding box center [362, 178] width 15 height 12
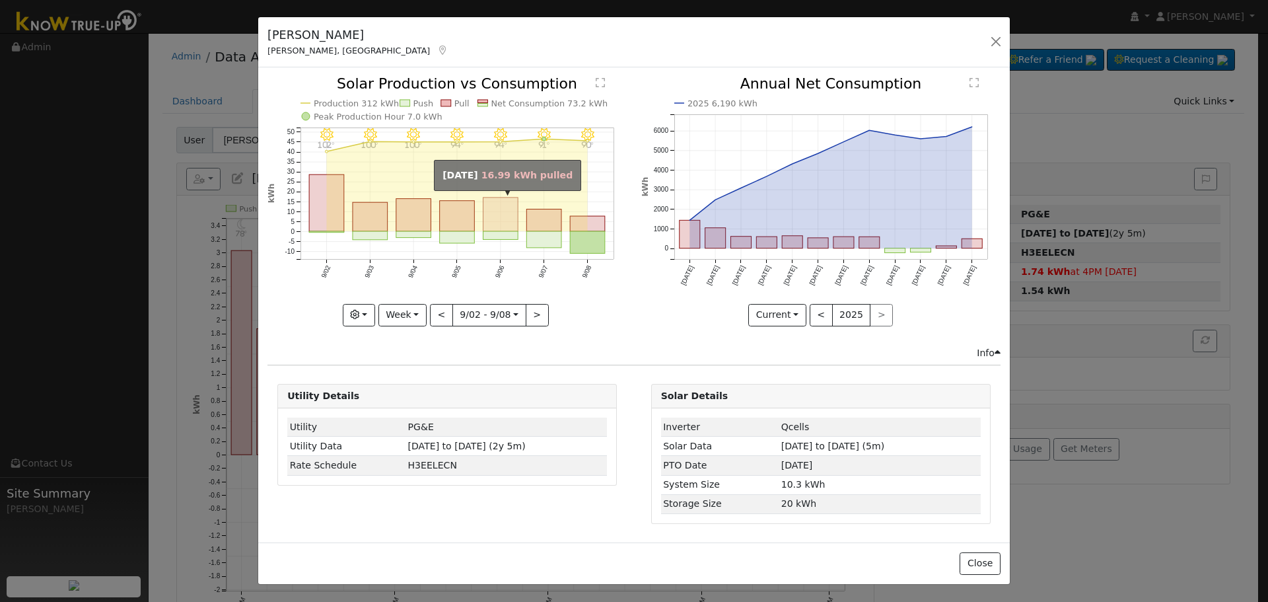
click at [496, 212] on rect "onclick=""" at bounding box center [500, 214] width 35 height 34
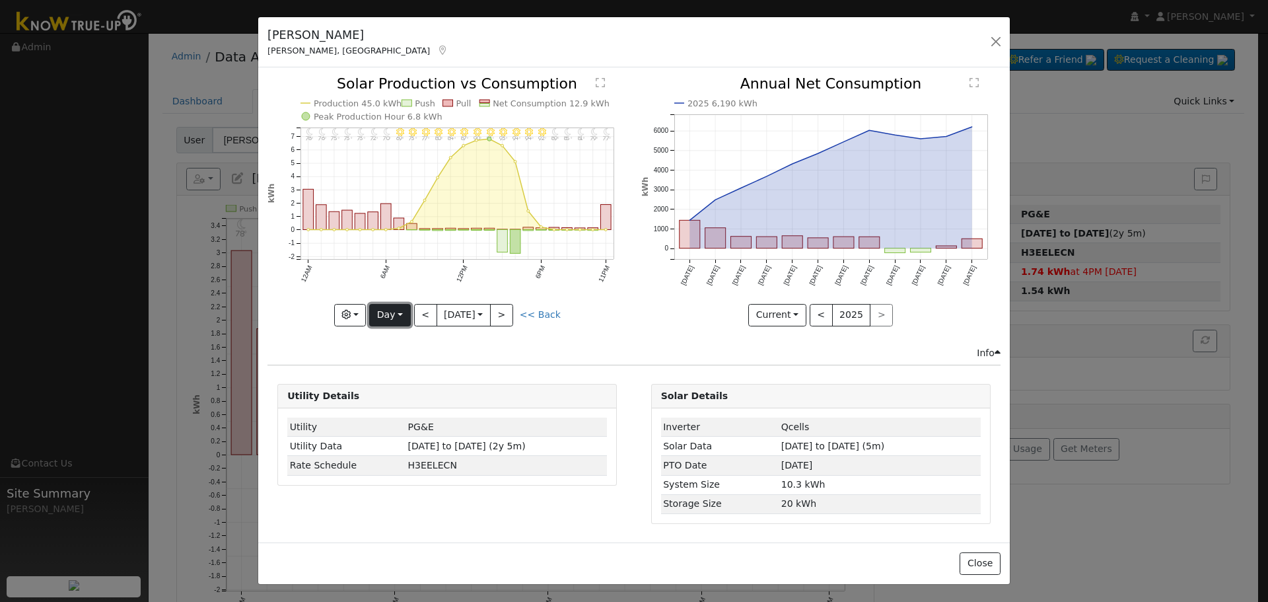
click at [395, 314] on button "Day" at bounding box center [389, 315] width 41 height 22
click at [417, 390] on link "Year" at bounding box center [416, 397] width 92 height 18
type input "[DATE]"
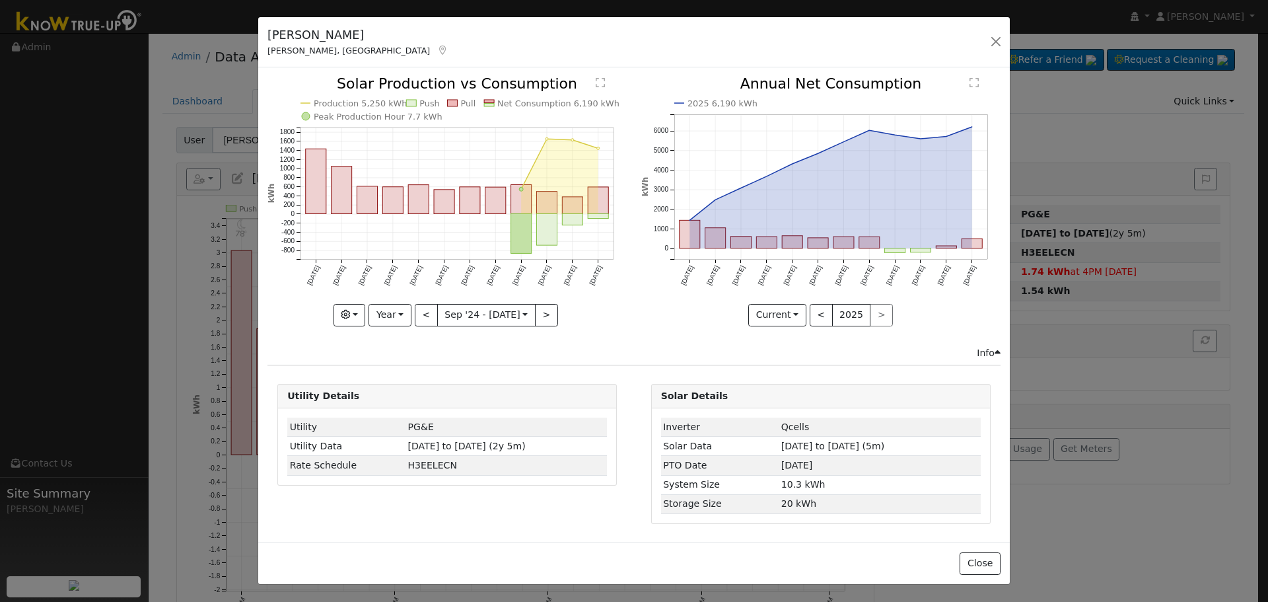
click at [336, 319] on icon "Production 5,250 kWh Push Pull Net Consumption 6,190 kWh Peak Production Hour 7…" at bounding box center [446, 201] width 359 height 248
click at [355, 324] on button "button" at bounding box center [349, 315] width 32 height 22
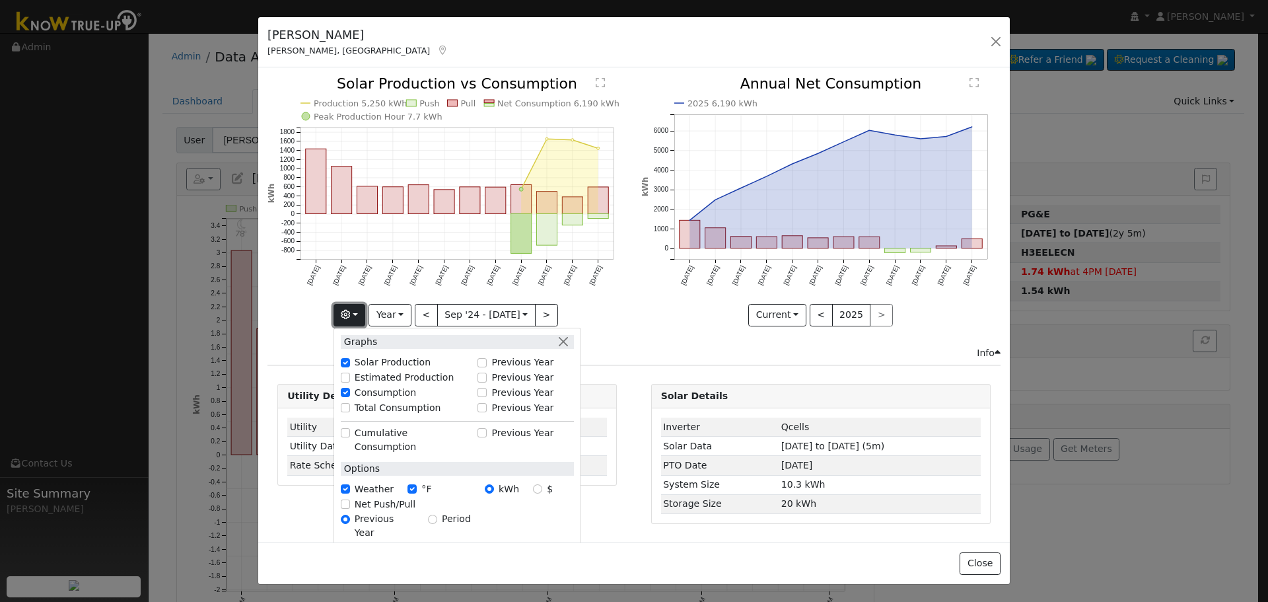
click at [356, 318] on button "button" at bounding box center [349, 315] width 32 height 22
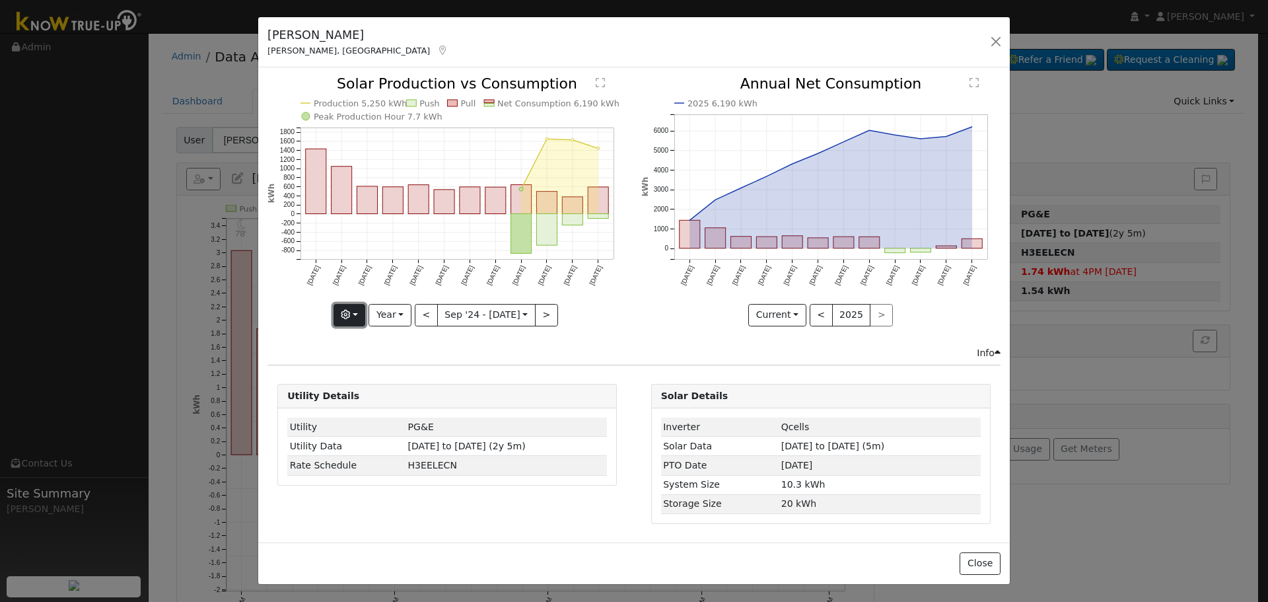
click at [364, 324] on button "button" at bounding box center [349, 315] width 32 height 22
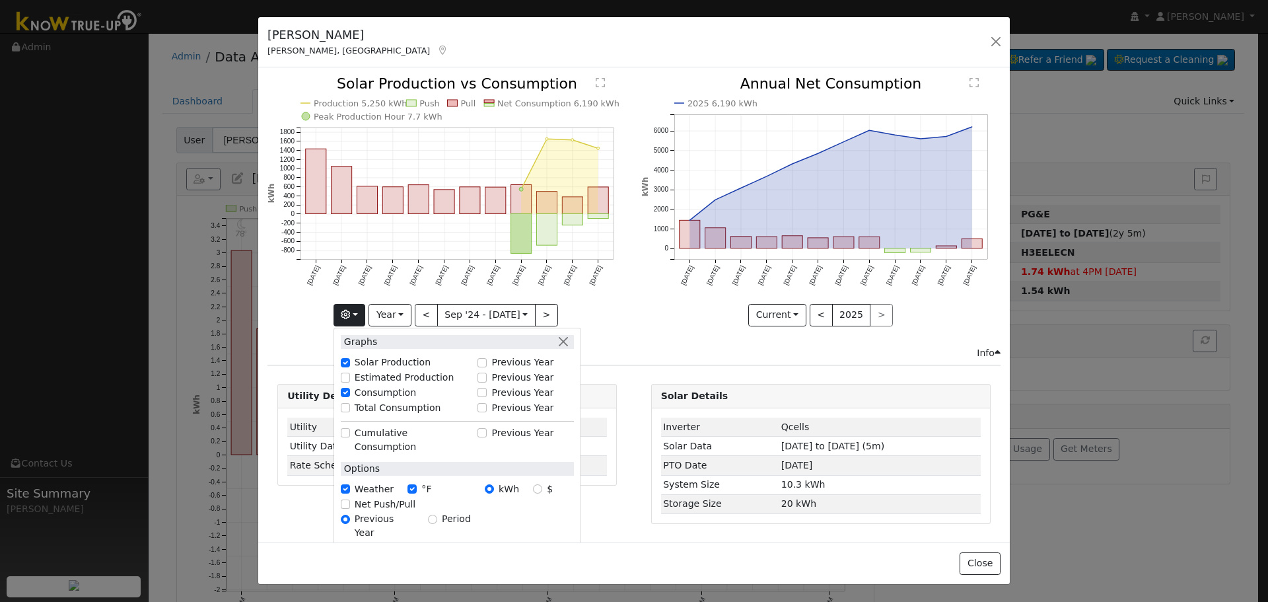
click at [372, 407] on label "Total Consumption" at bounding box center [398, 408] width 87 height 14
click at [350, 407] on input "Total Consumption" at bounding box center [345, 407] width 9 height 9
checkbox input "true"
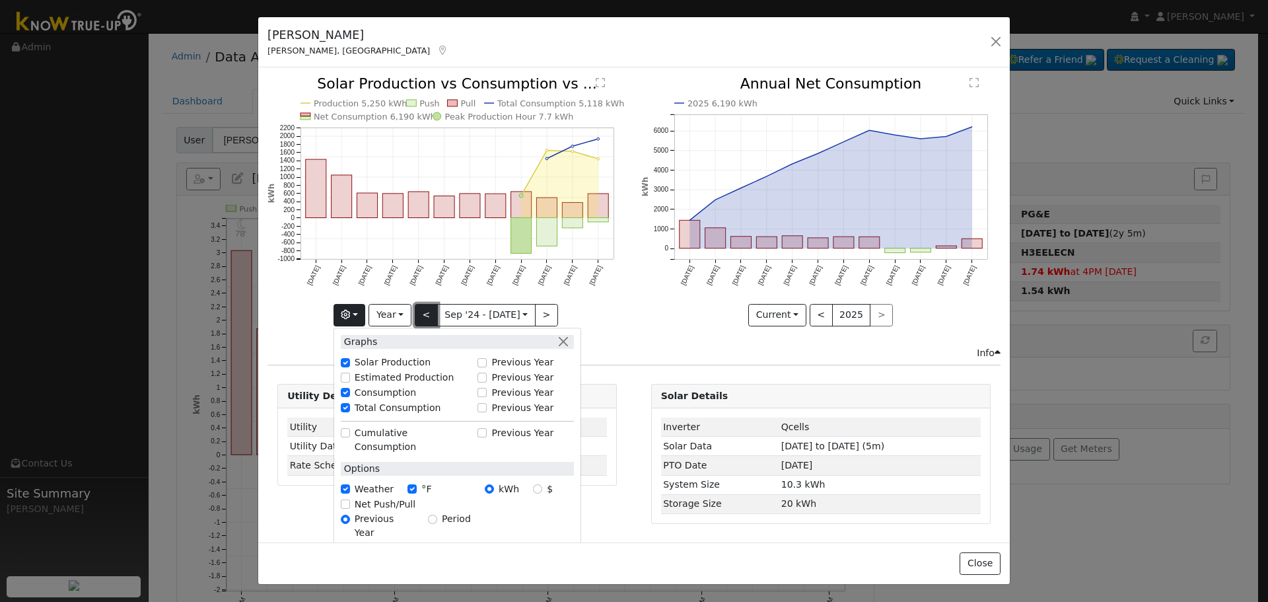
click at [422, 309] on button "<" at bounding box center [426, 315] width 23 height 22
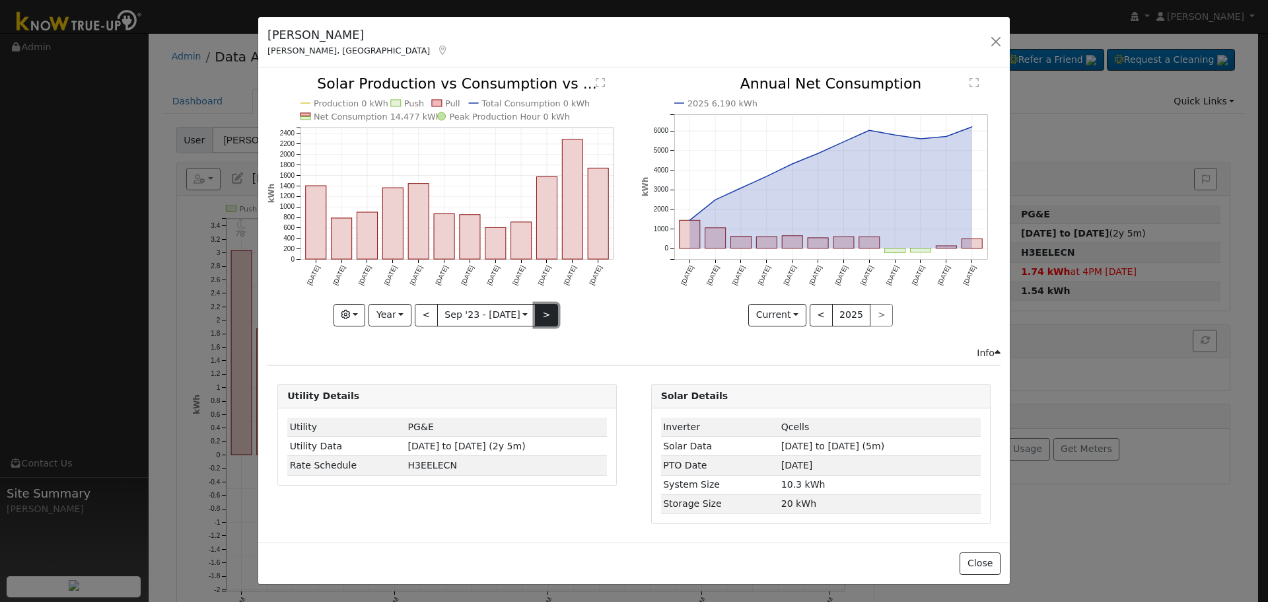
click at [539, 321] on button ">" at bounding box center [546, 315] width 23 height 22
type input "[DATE]"
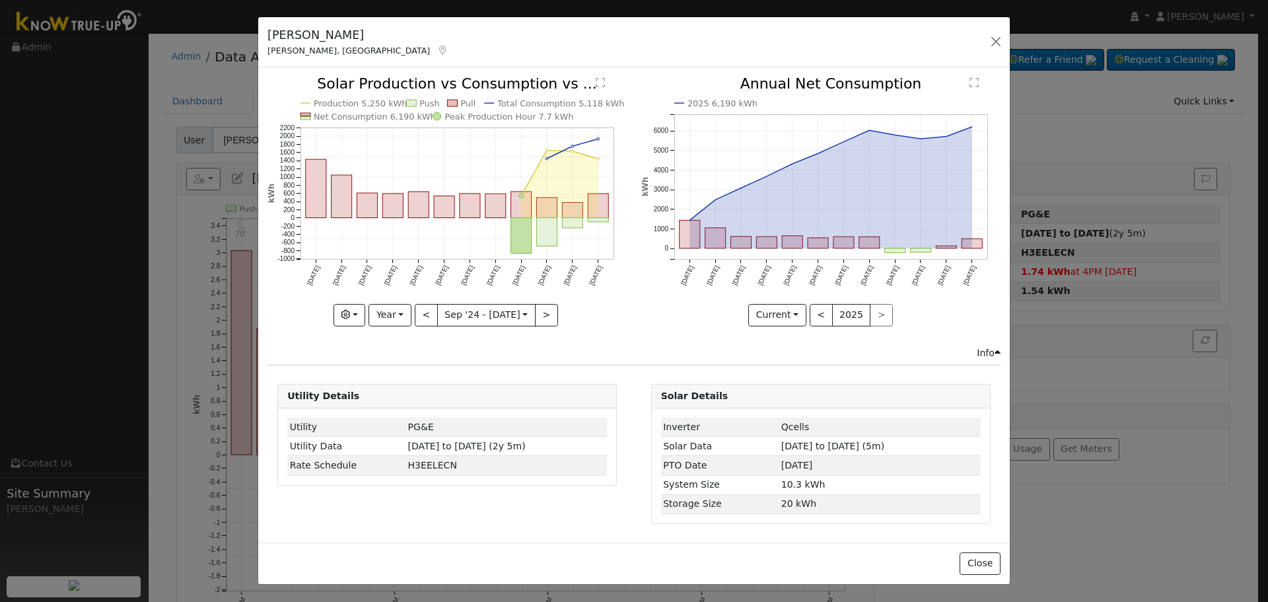
click at [508, 105] on text "Total Consumption 5,118 kWh" at bounding box center [560, 103] width 127 height 10
click at [510, 102] on text "Total Consumption 5,118 kWh" at bounding box center [560, 103] width 127 height 10
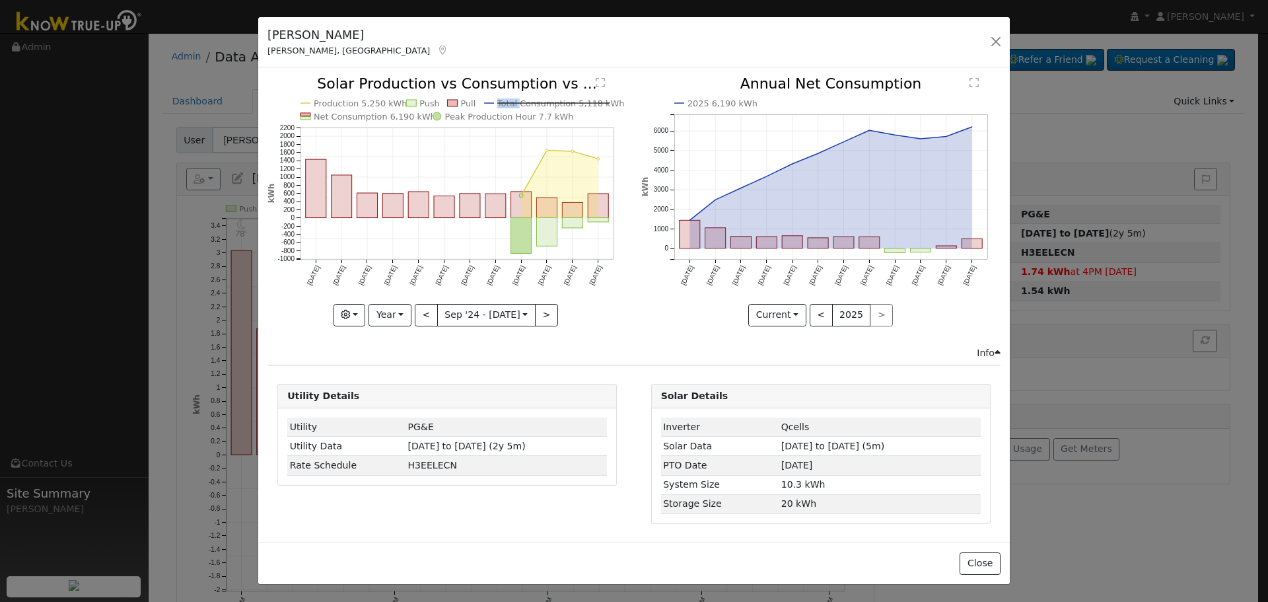
click at [510, 102] on text "Total Consumption 5,118 kWh" at bounding box center [560, 103] width 127 height 10
click at [514, 102] on text "Total Consumption 5,118 kWh" at bounding box center [560, 103] width 127 height 10
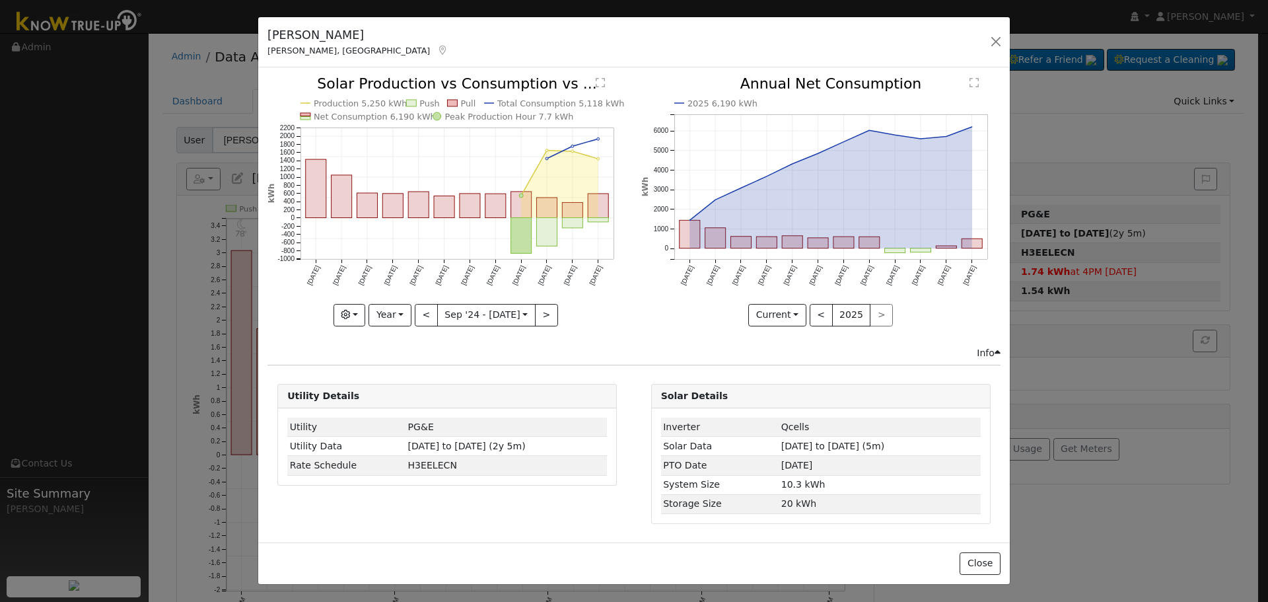
click at [598, 80] on text "" at bounding box center [600, 82] width 9 height 11
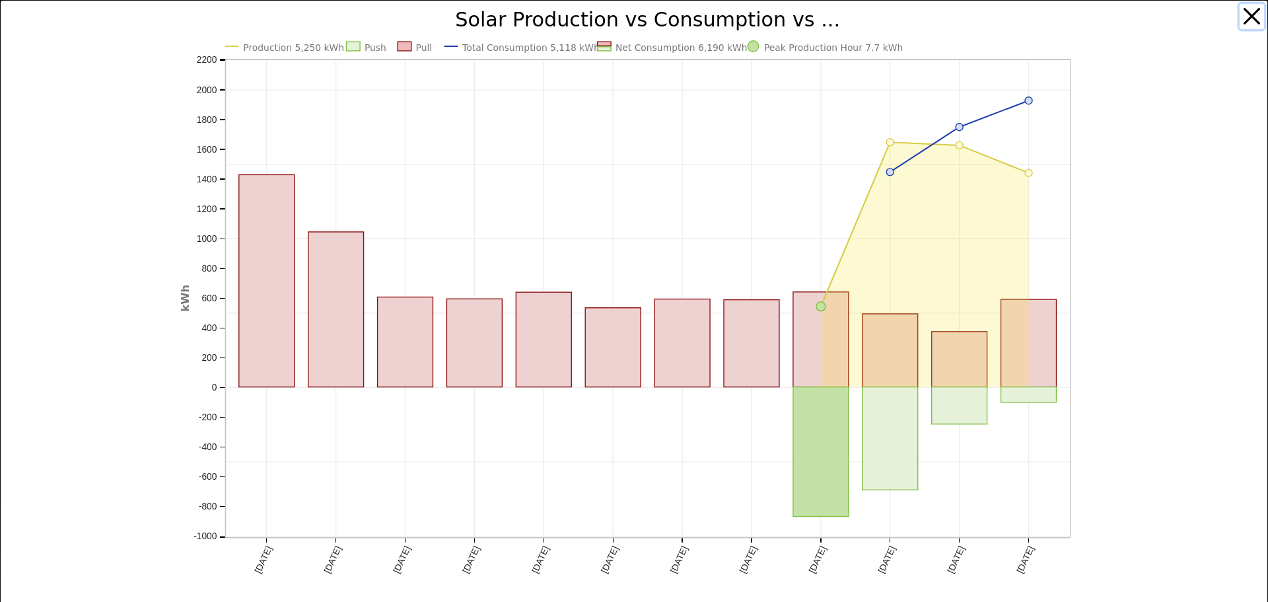
click at [1243, 20] on button "button" at bounding box center [1251, 16] width 25 height 25
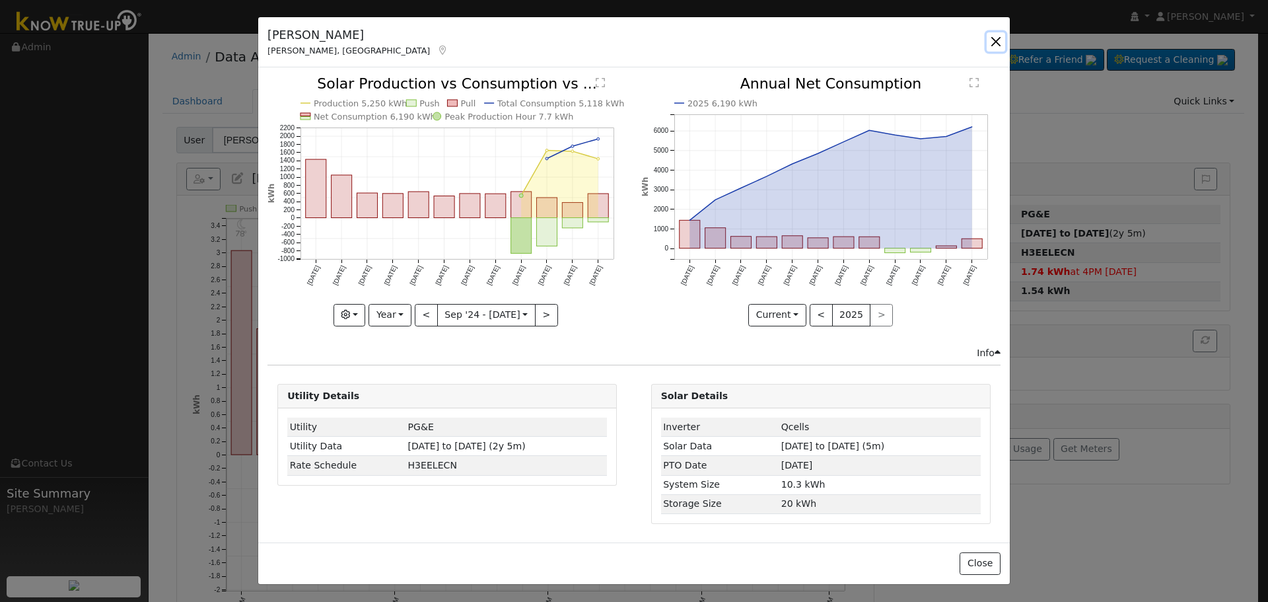
click at [995, 44] on button "button" at bounding box center [996, 41] width 18 height 18
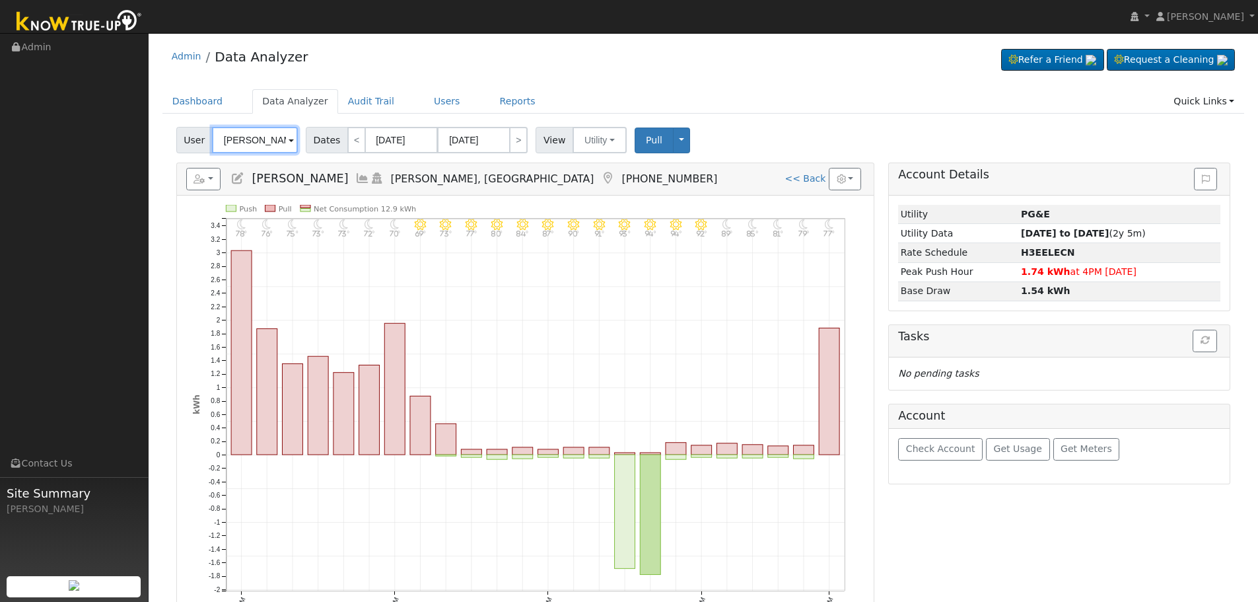
click at [263, 141] on input "[PERSON_NAME]" at bounding box center [255, 140] width 86 height 26
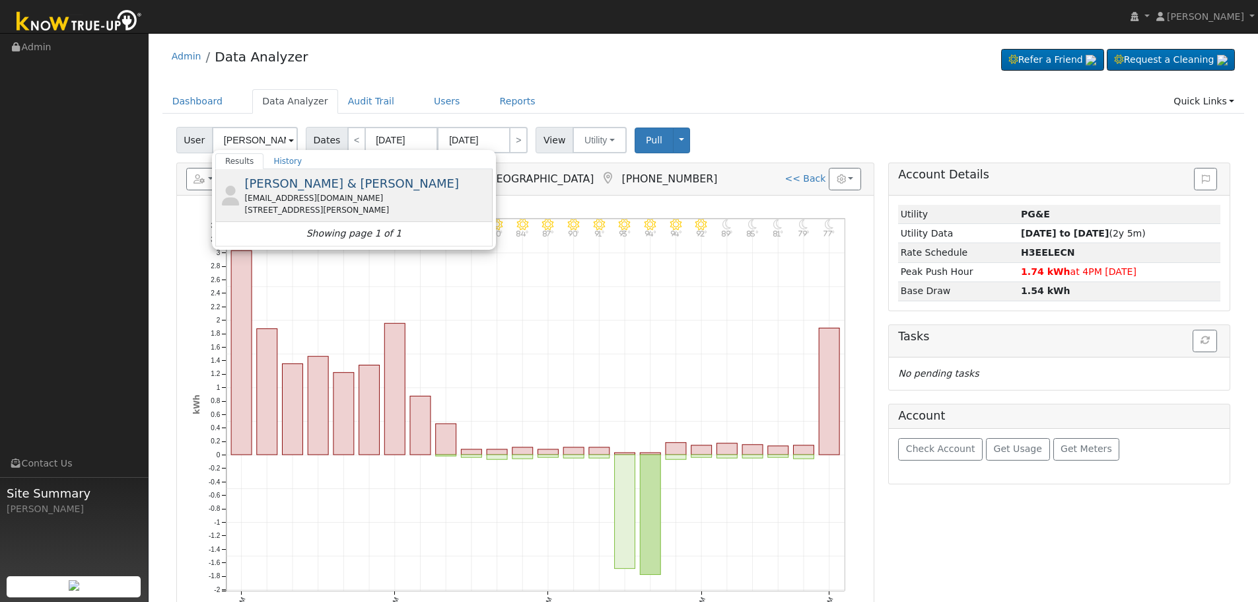
click at [322, 202] on div "[EMAIL_ADDRESS][DOMAIN_NAME]" at bounding box center [366, 198] width 245 height 12
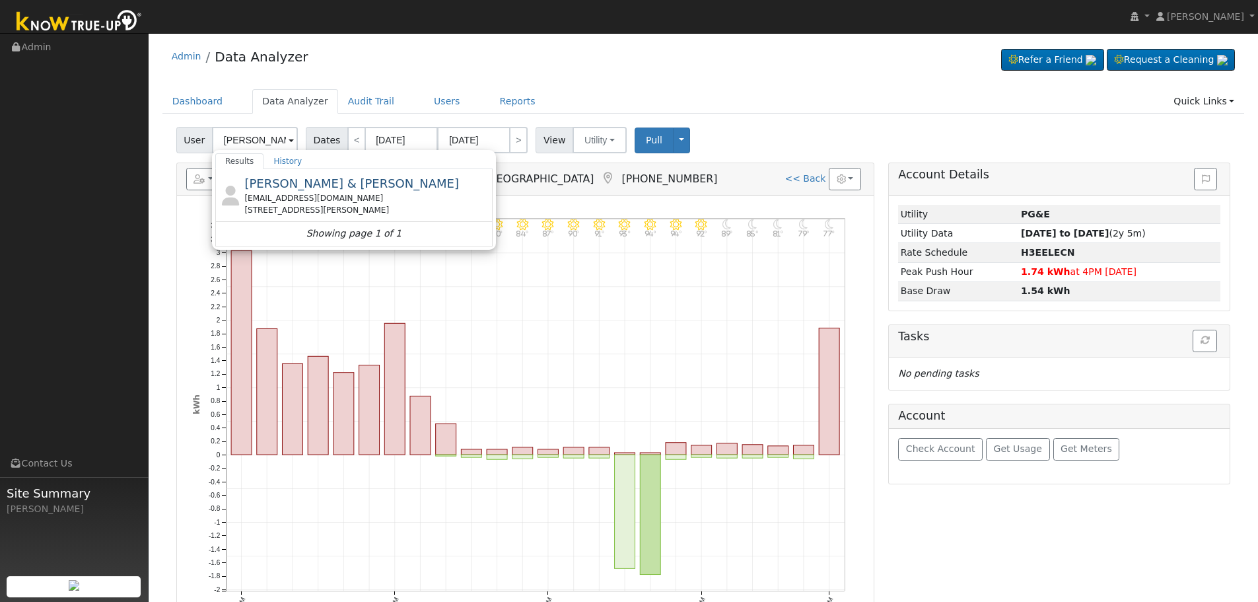
type input "[PERSON_NAME] & [PERSON_NAME]"
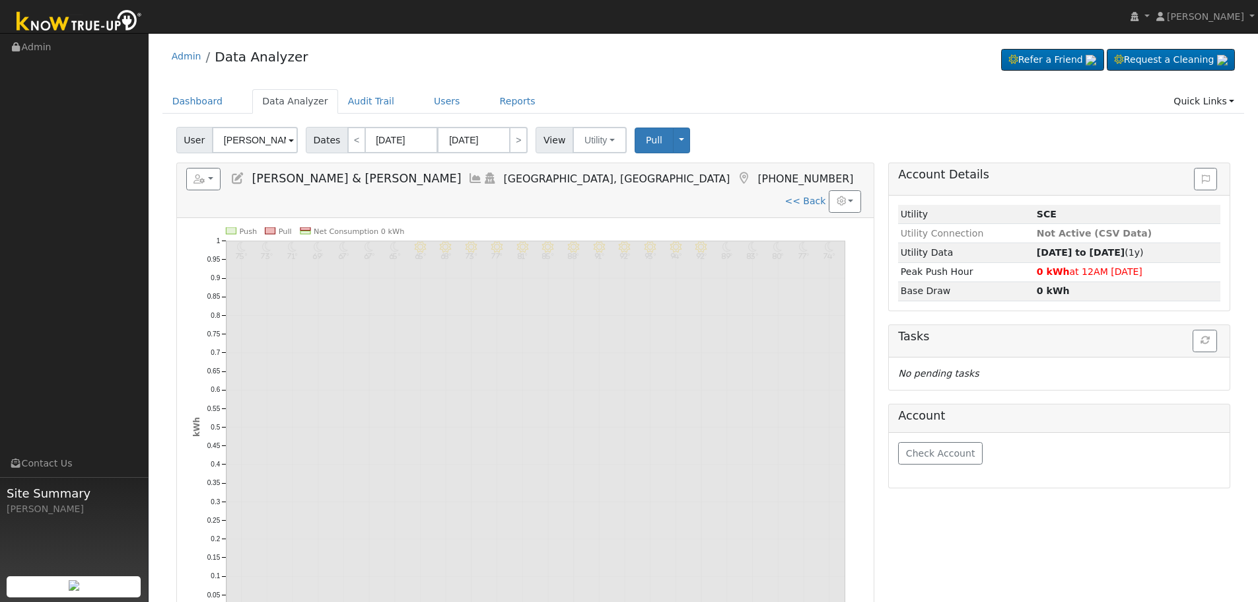
click at [468, 180] on icon at bounding box center [475, 178] width 15 height 12
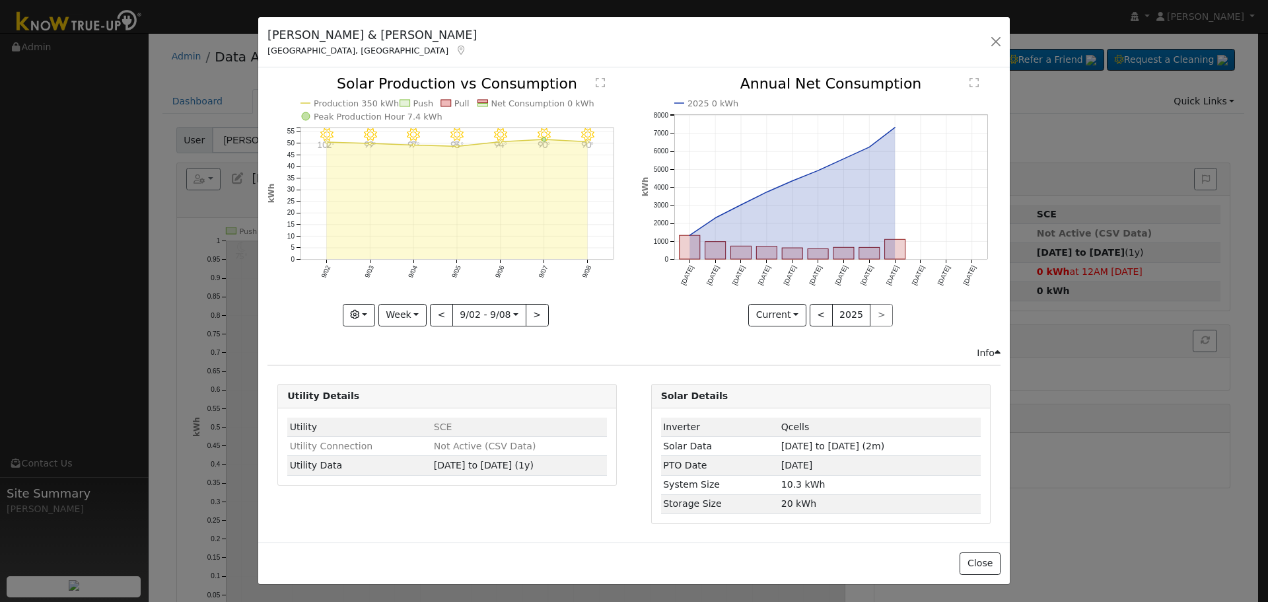
drag, startPoint x: 399, startPoint y: 172, endPoint x: 503, endPoint y: 199, distance: 107.1
click at [504, 194] on icon "9/08 - Clear 90° 9/07 - Clear 90° 9/06 - Clear 94° 9/05 - Clear 93° 9/04 - Clea…" at bounding box center [446, 201] width 359 height 248
click at [623, 120] on icon "9/08 - Clear 90° 9/07 - Clear 90° 9/06 - Clear 94° 9/05 - Clear 93° 9/04 - Clea…" at bounding box center [446, 201] width 359 height 248
click at [443, 315] on button "<" at bounding box center [441, 315] width 23 height 22
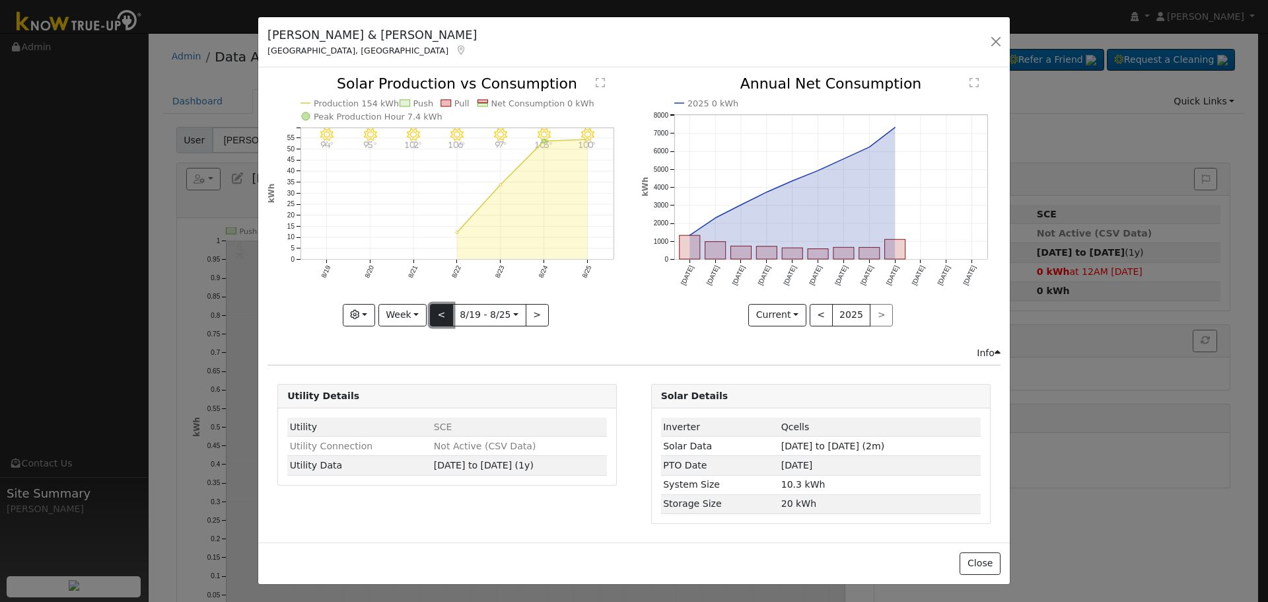
click at [443, 315] on button "<" at bounding box center [441, 315] width 23 height 22
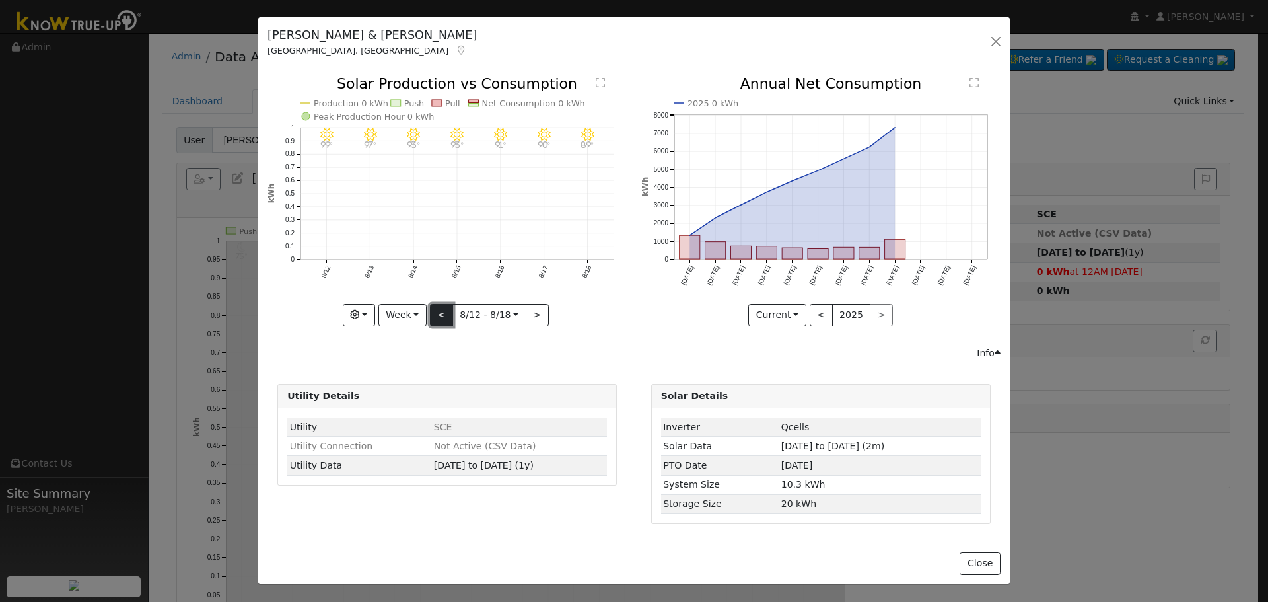
click at [443, 315] on button "<" at bounding box center [441, 315] width 23 height 22
click at [423, 310] on button "Week" at bounding box center [402, 315] width 48 height 22
click at [421, 395] on link "Year" at bounding box center [425, 397] width 92 height 18
type input "[DATE]"
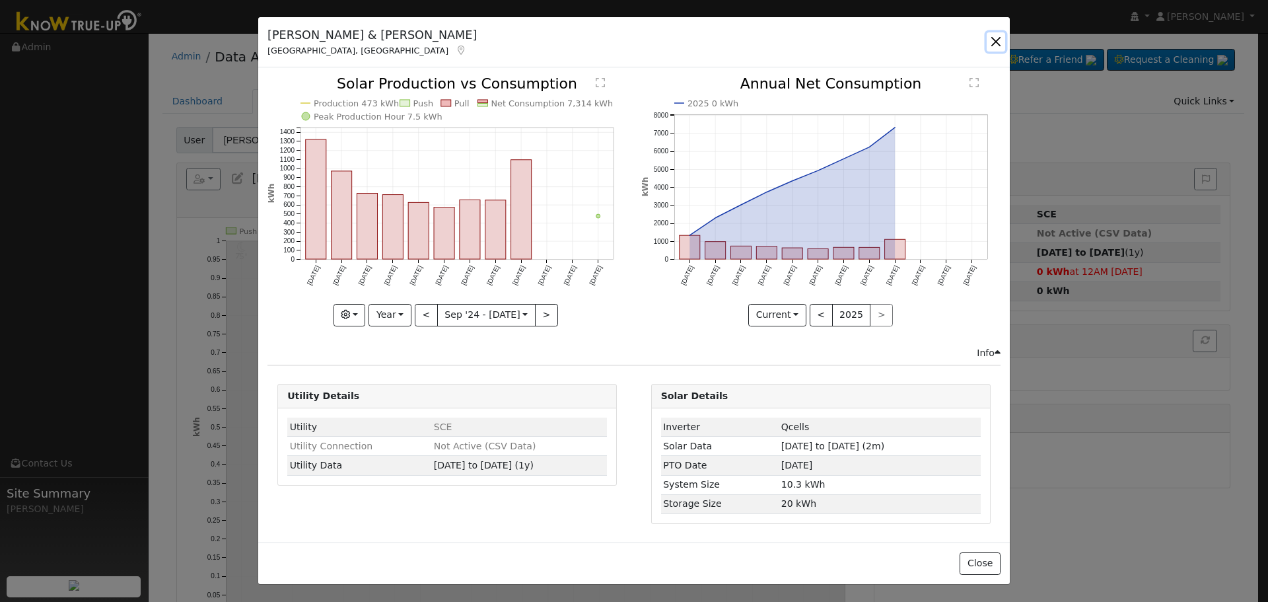
click at [995, 36] on button "button" at bounding box center [996, 41] width 18 height 18
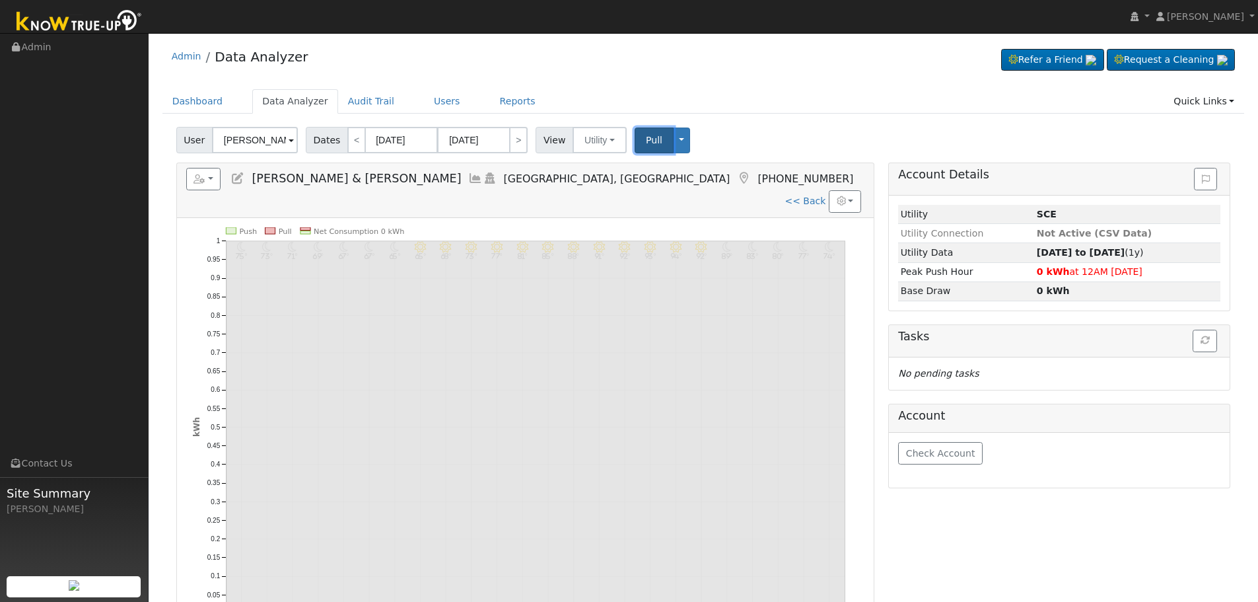
click at [637, 143] on button "Pull" at bounding box center [654, 140] width 39 height 26
click at [673, 134] on button "Toggle Dropdown" at bounding box center [681, 140] width 17 height 26
click at [759, 135] on div "User [PERSON_NAME] & [PERSON_NAME] Account Default Account Default Account [STR…" at bounding box center [703, 137] width 1059 height 31
click at [942, 450] on span "Check Account" at bounding box center [940, 453] width 69 height 11
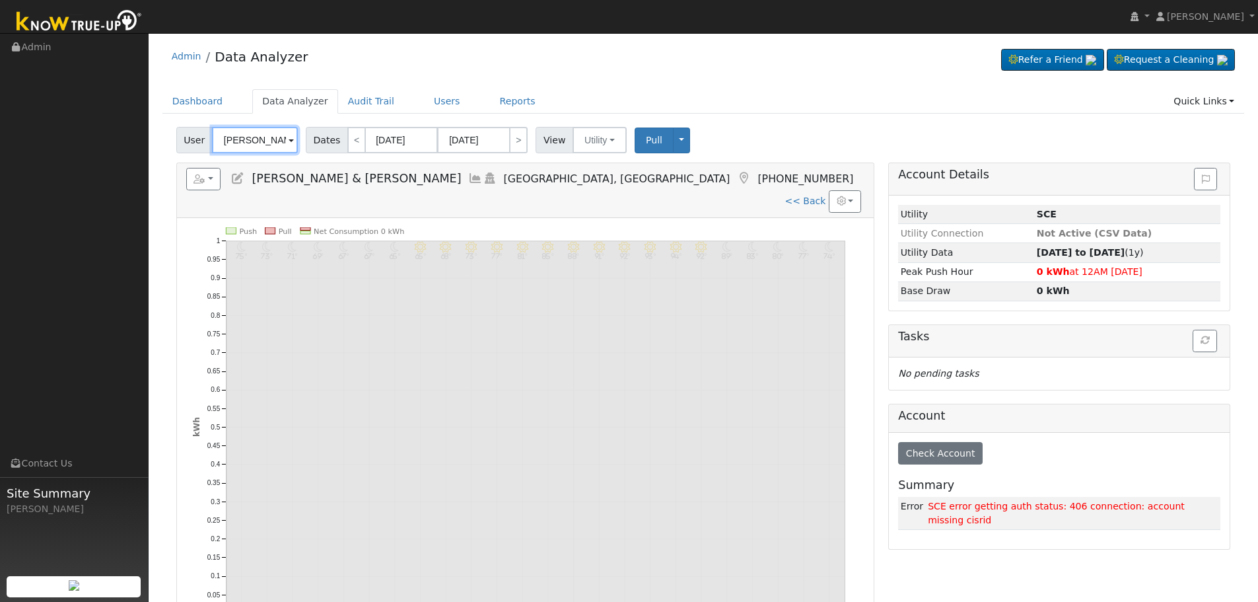
click at [264, 151] on input "[PERSON_NAME] & [PERSON_NAME]" at bounding box center [255, 140] width 86 height 26
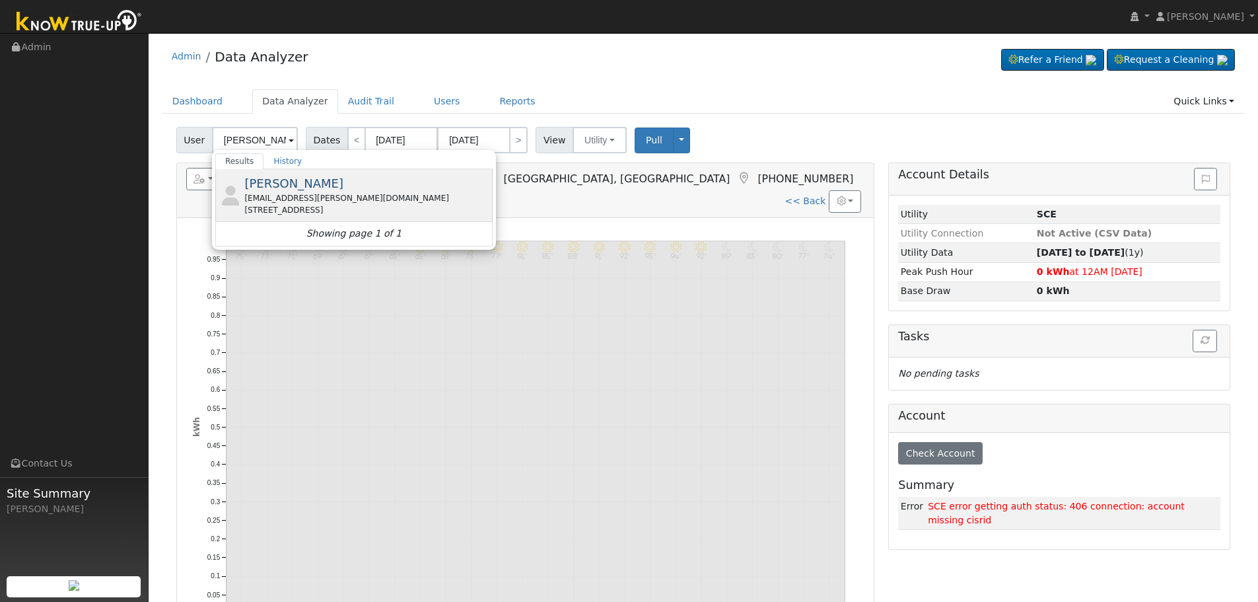
click at [306, 193] on div "[EMAIL_ADDRESS][PERSON_NAME][DOMAIN_NAME]" at bounding box center [366, 198] width 245 height 12
type input "[PERSON_NAME]"
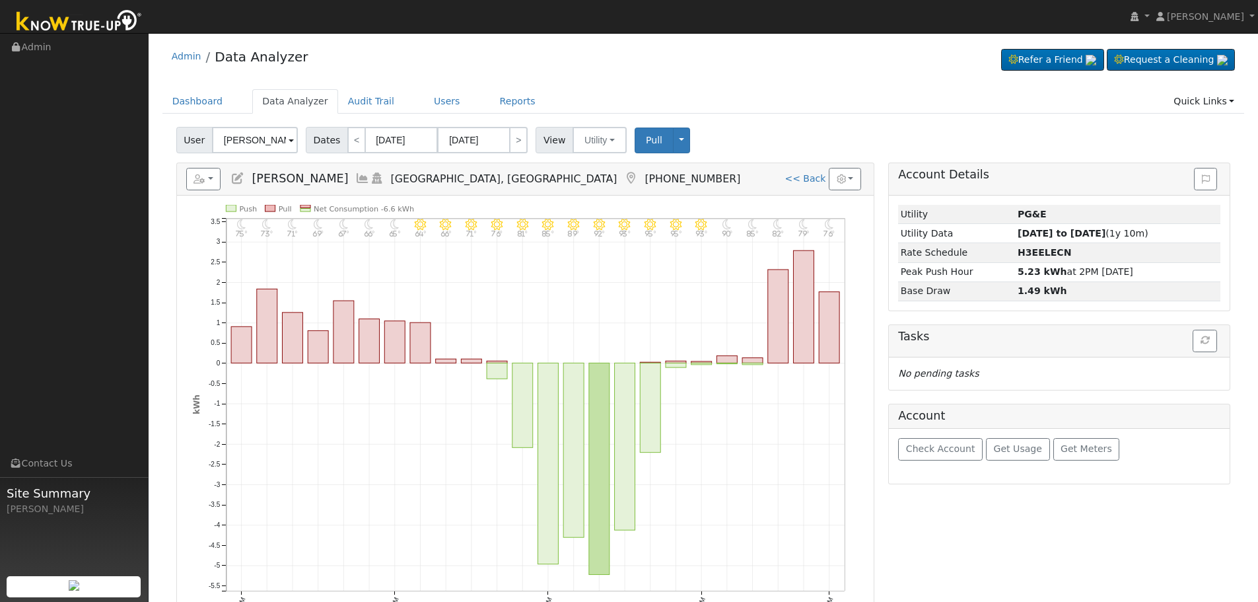
click at [355, 178] on icon at bounding box center [362, 178] width 15 height 12
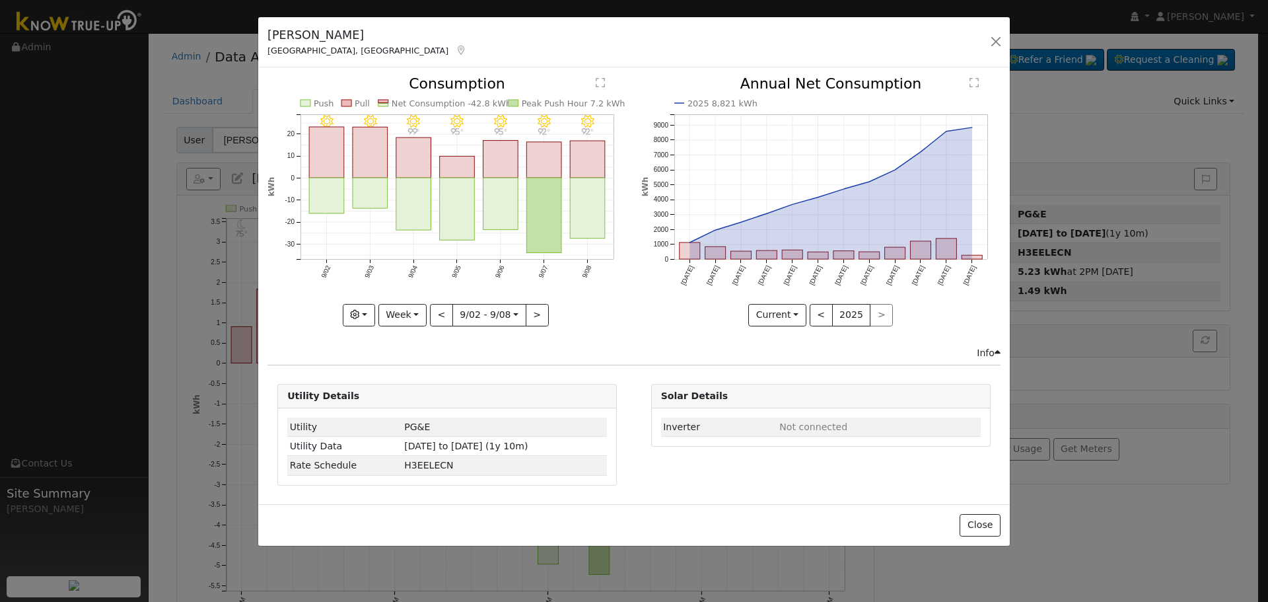
click at [409, 298] on icon "9/08 - Clear 92° 9/07 - Clear 92° 9/06 - Clear 95° 9/05 - Clear 95° 9/04 - Clea…" at bounding box center [446, 197] width 359 height 241
click at [412, 313] on button "Week" at bounding box center [402, 315] width 48 height 22
click at [423, 376] on link "Month" at bounding box center [425, 379] width 92 height 18
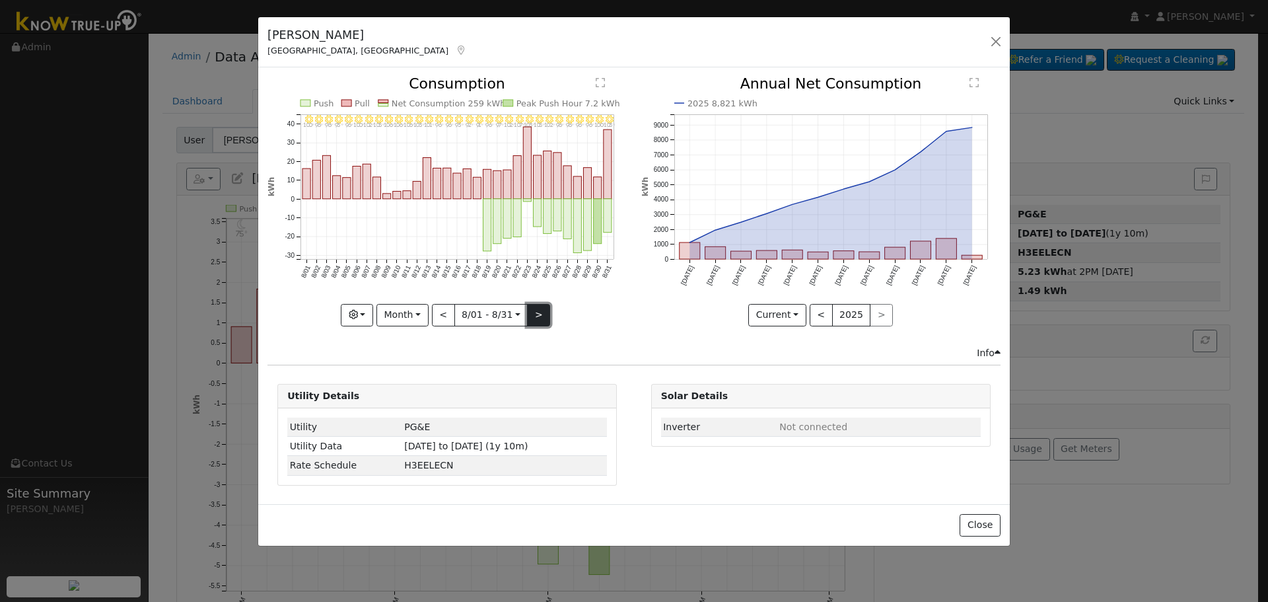
click at [537, 310] on button ">" at bounding box center [538, 315] width 23 height 22
type input "[DATE]"
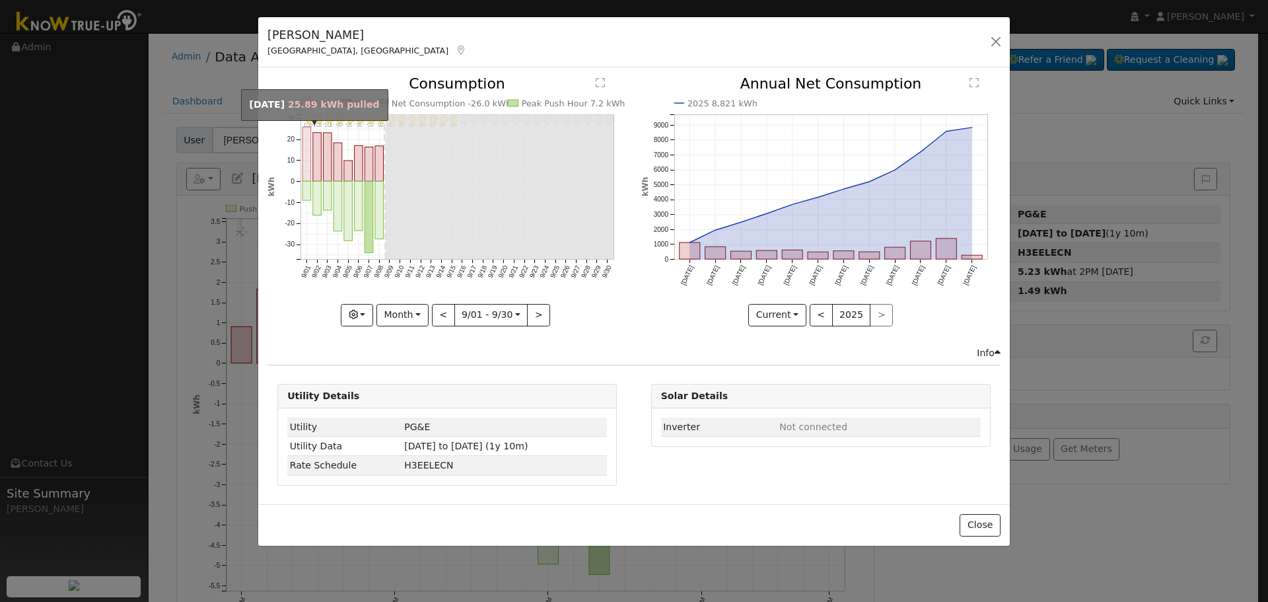
click at [308, 155] on rect "onclick=""" at bounding box center [306, 154] width 9 height 54
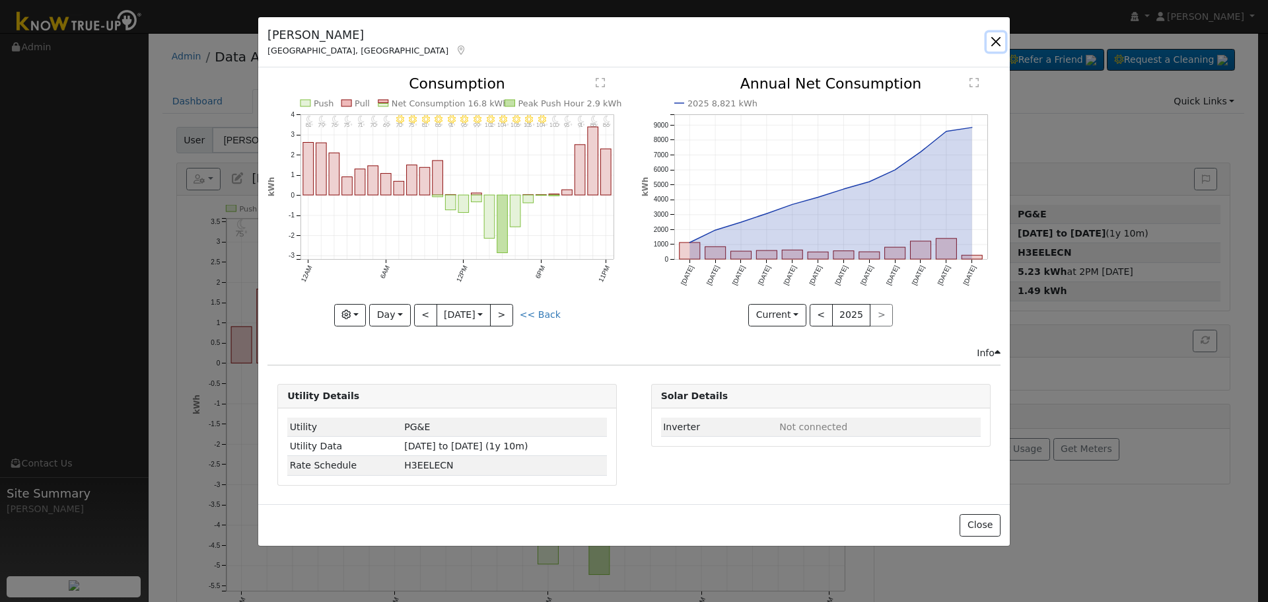
click at [991, 38] on button "button" at bounding box center [996, 41] width 18 height 18
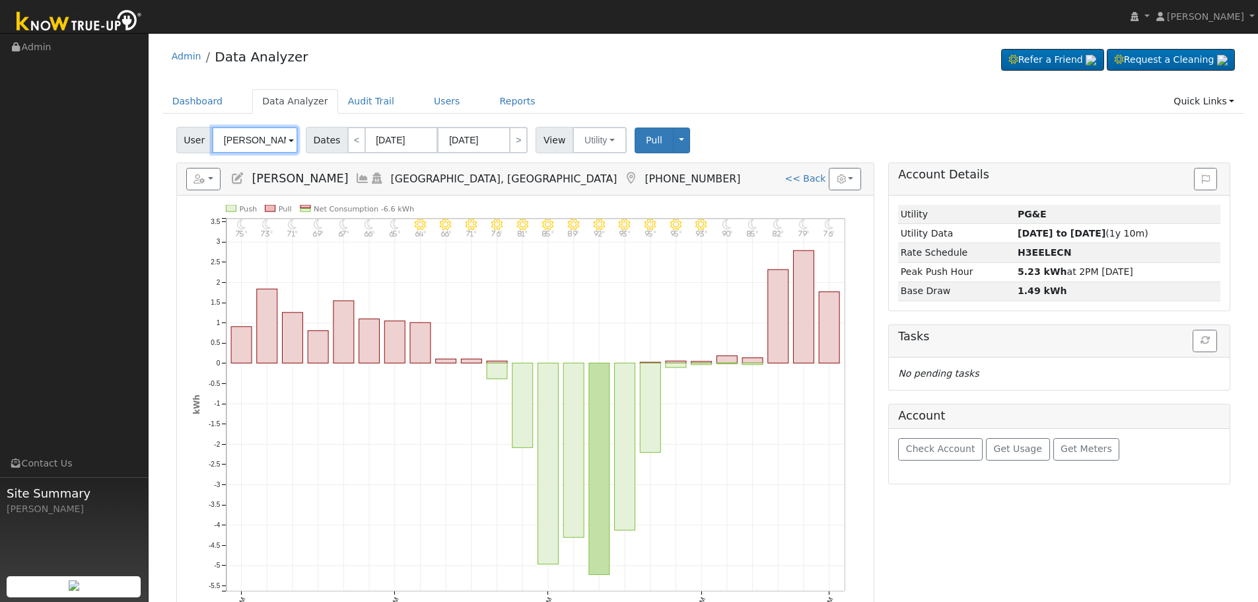
click at [263, 139] on input "[PERSON_NAME]" at bounding box center [255, 140] width 86 height 26
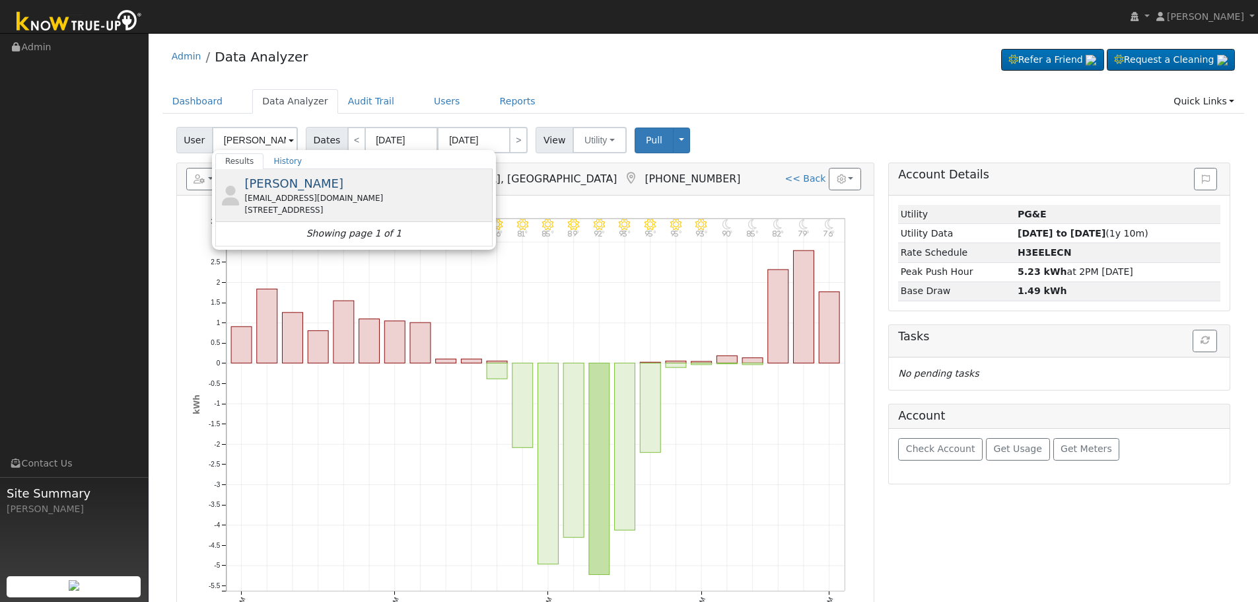
click at [396, 204] on div "[STREET_ADDRESS]" at bounding box center [366, 210] width 245 height 12
type input "[PERSON_NAME]"
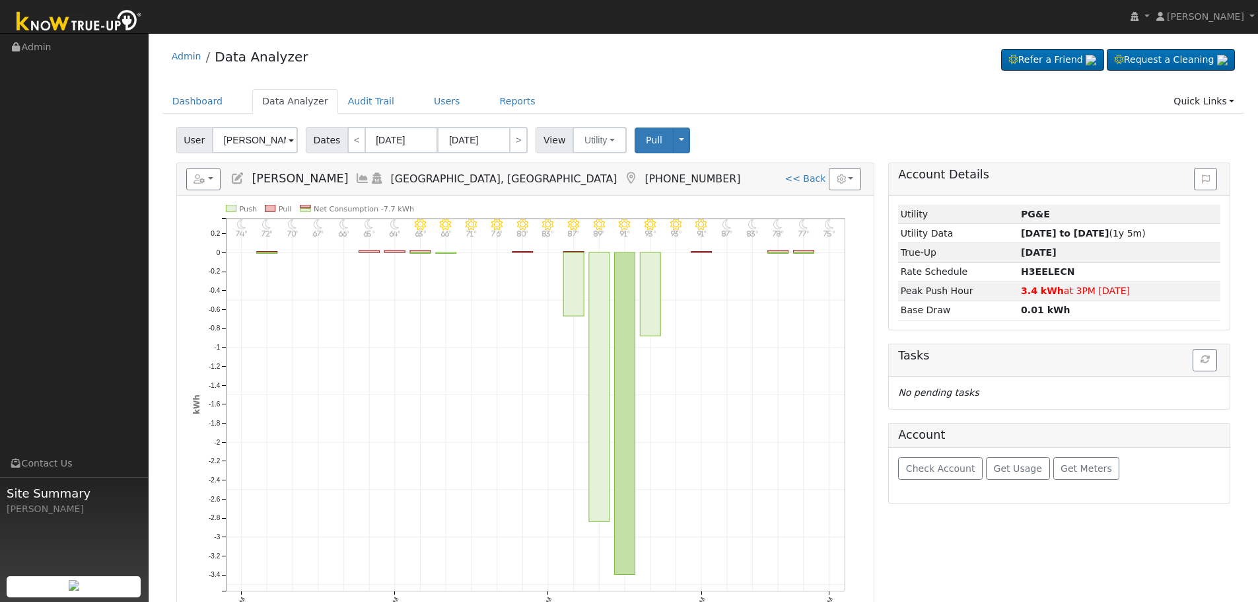
click at [355, 178] on icon at bounding box center [362, 178] width 15 height 12
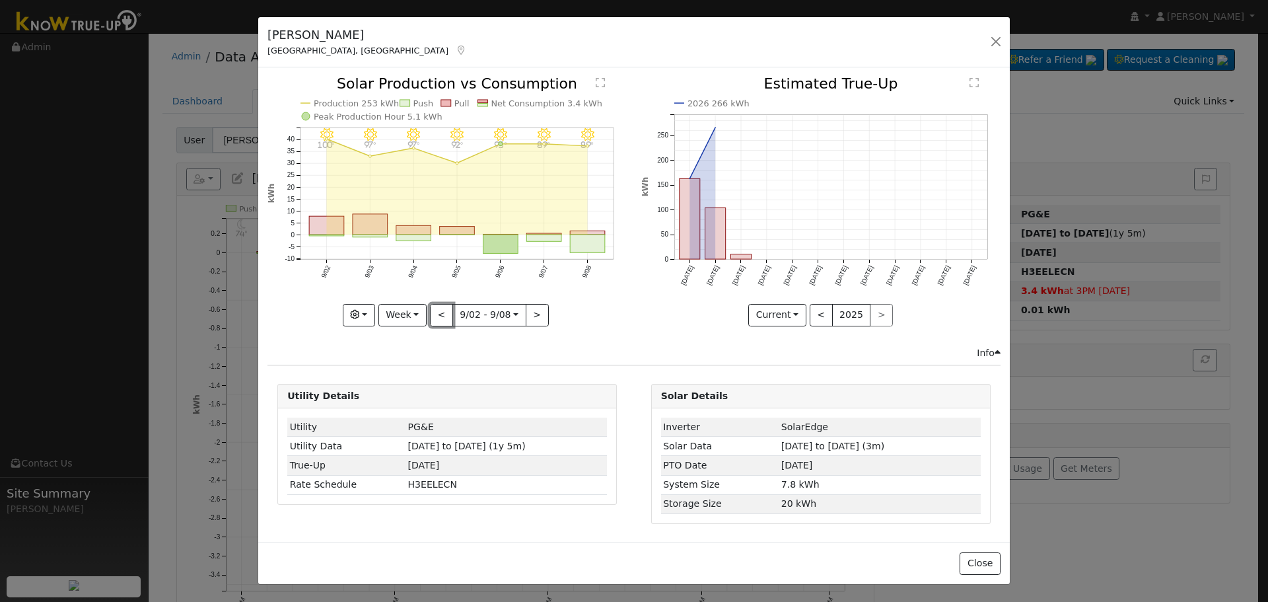
click at [433, 324] on button "<" at bounding box center [441, 315] width 23 height 22
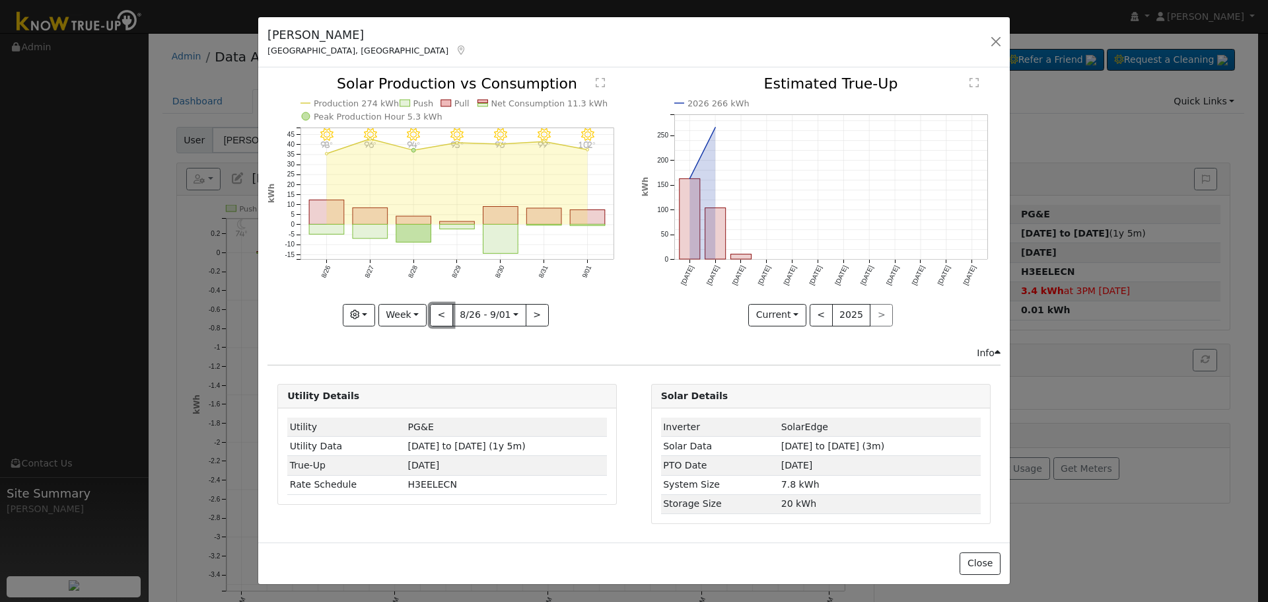
click at [438, 322] on button "<" at bounding box center [441, 315] width 23 height 22
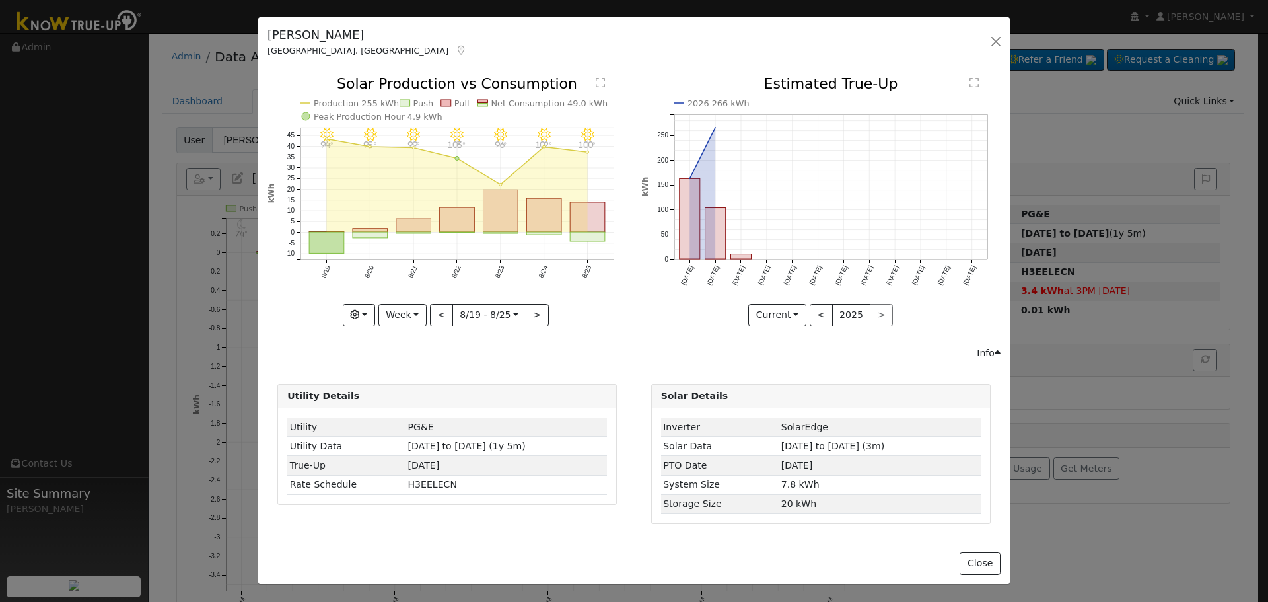
click at [438, 322] on div "8/25 - Clear 100° 8/24 - Clear 102° 8/23 - Clear 96° 8/22 - Clear 103° 8/21 - C…" at bounding box center [446, 201] width 359 height 249
click at [547, 315] on icon "8/25 - Clear 100° 8/24 - Clear 102° 8/23 - Clear 96° 8/22 - Clear 103° 8/21 - C…" at bounding box center [446, 201] width 359 height 248
click at [539, 316] on button ">" at bounding box center [537, 315] width 23 height 22
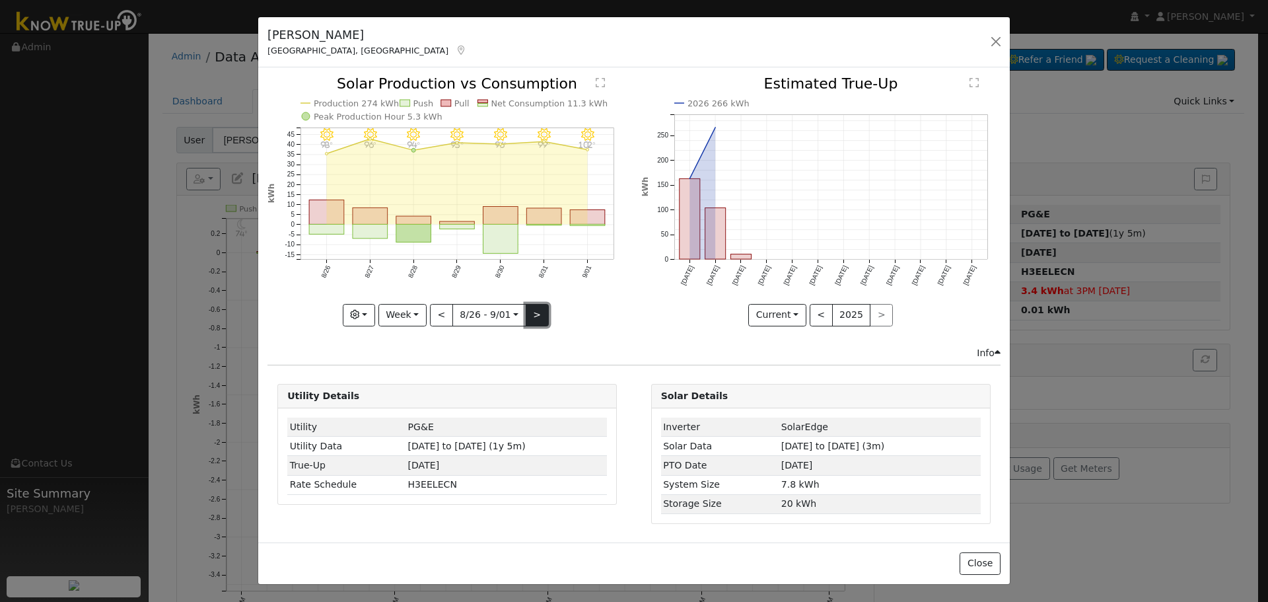
click at [539, 316] on button ">" at bounding box center [537, 315] width 23 height 22
type input "[DATE]"
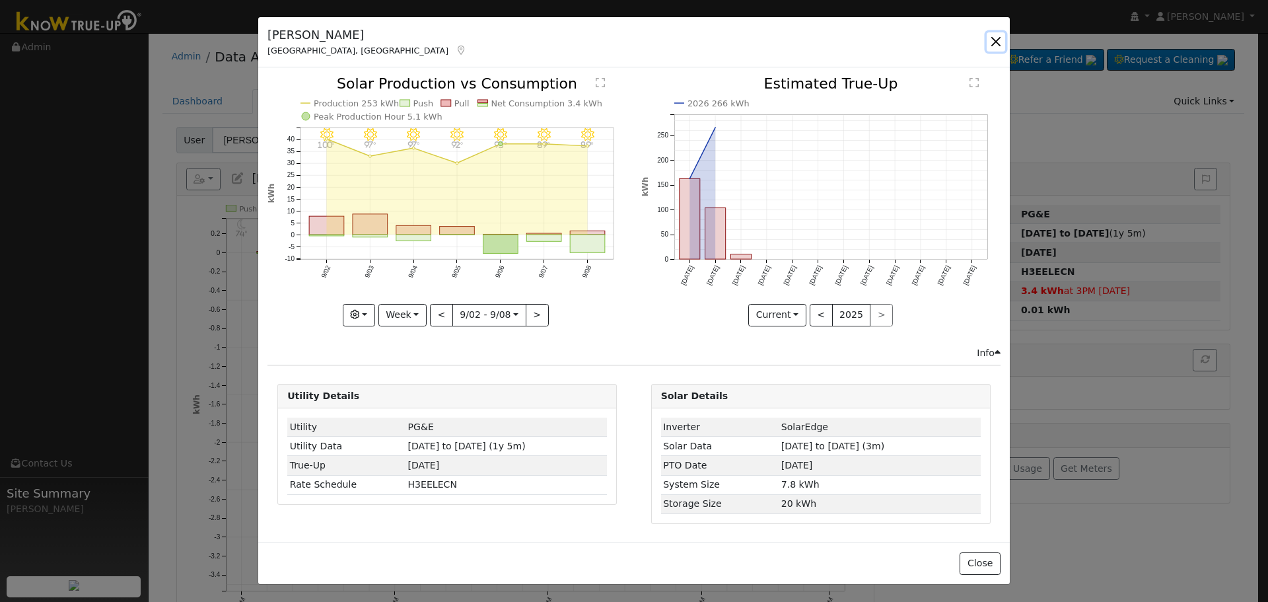
click at [994, 46] on button "button" at bounding box center [996, 41] width 18 height 18
